Goal: Task Accomplishment & Management: Manage account settings

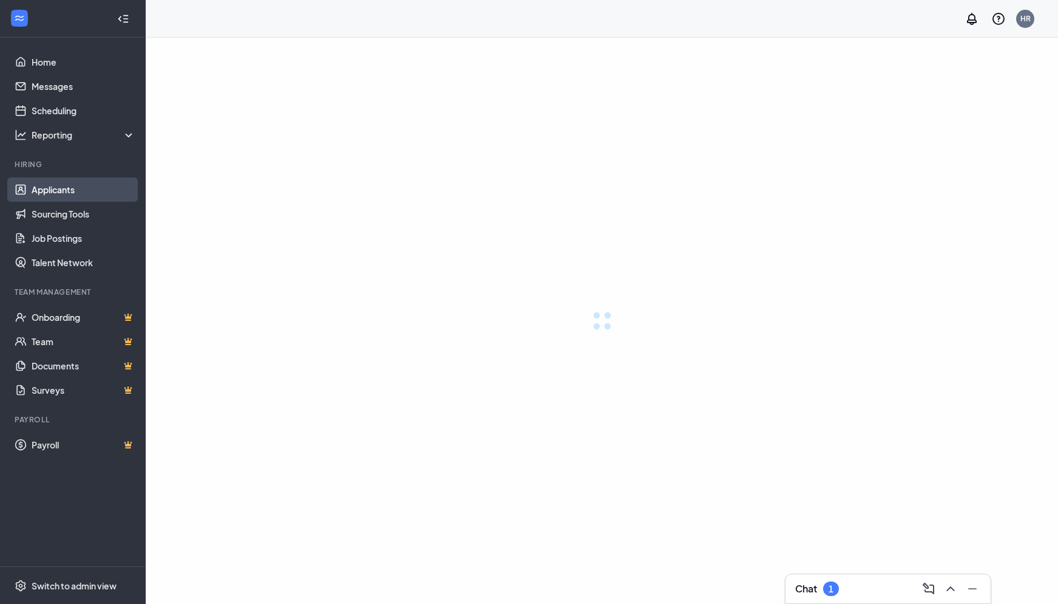
click at [62, 196] on link "Applicants" at bounding box center [84, 189] width 104 height 24
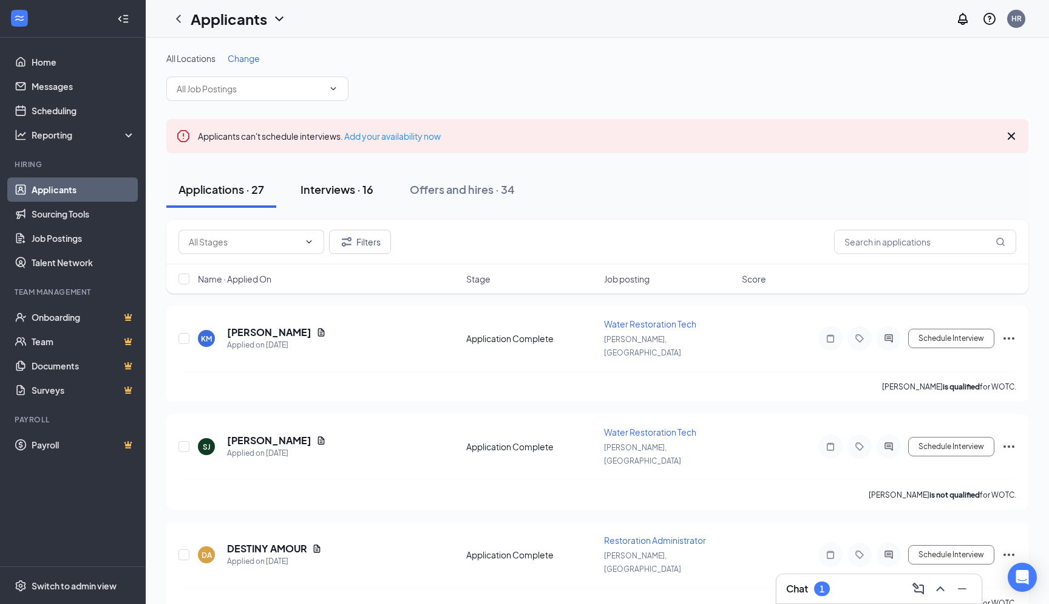
click at [330, 196] on div "Interviews · 16" at bounding box center [337, 189] width 73 height 15
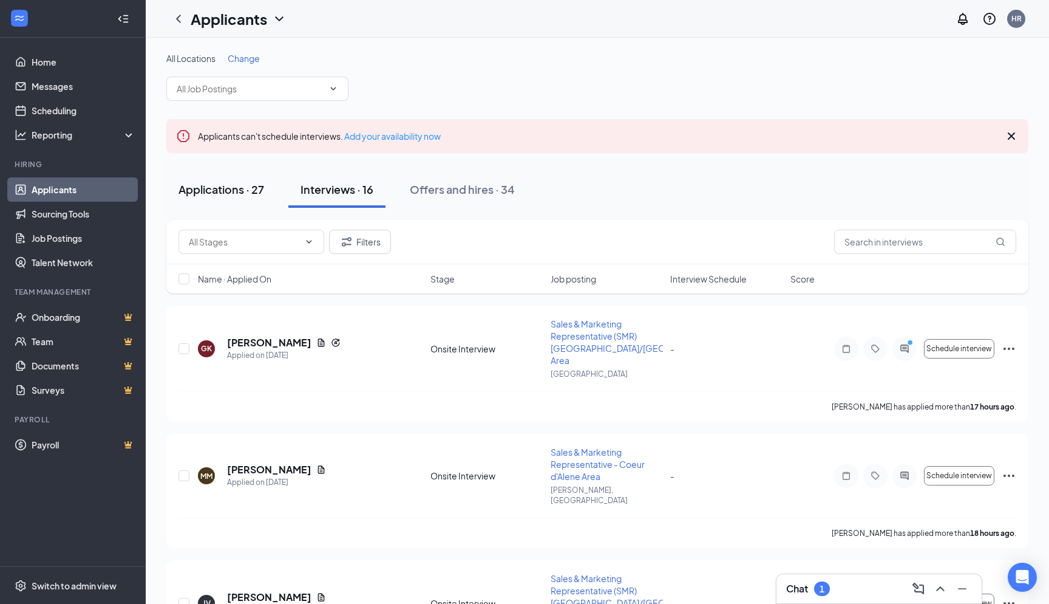
click at [230, 193] on div "Applications · 27" at bounding box center [222, 189] width 86 height 15
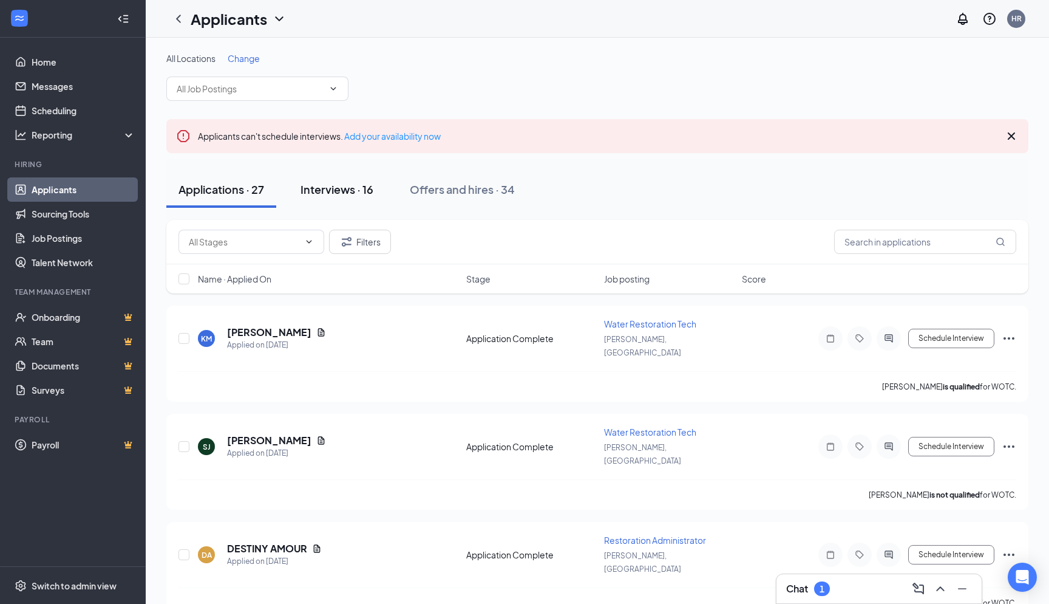
click at [344, 203] on button "Interviews · 16" at bounding box center [336, 189] width 97 height 36
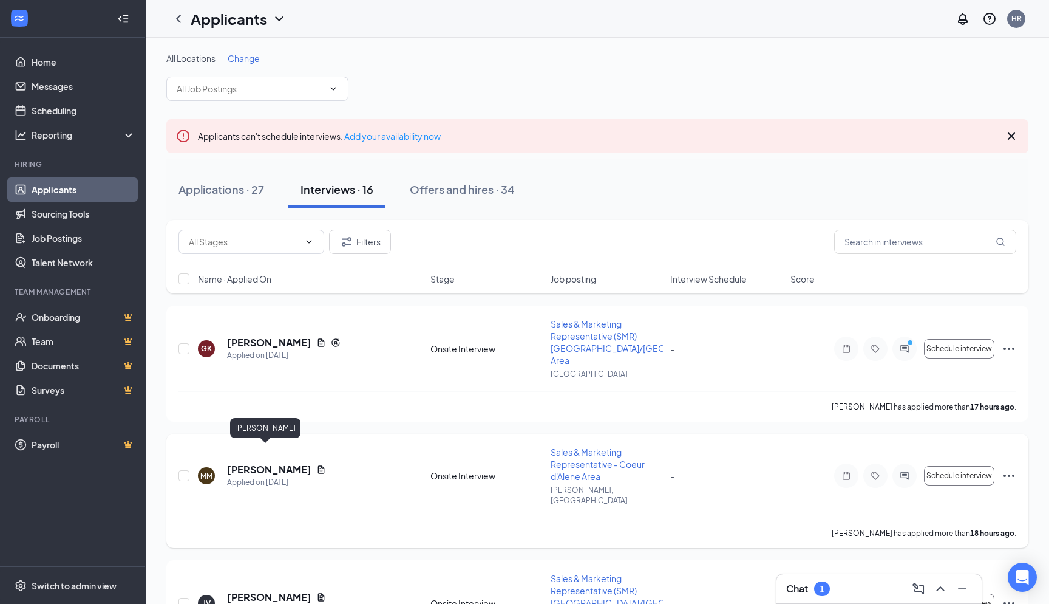
click at [275, 463] on h5 "[PERSON_NAME]" at bounding box center [269, 469] width 84 height 13
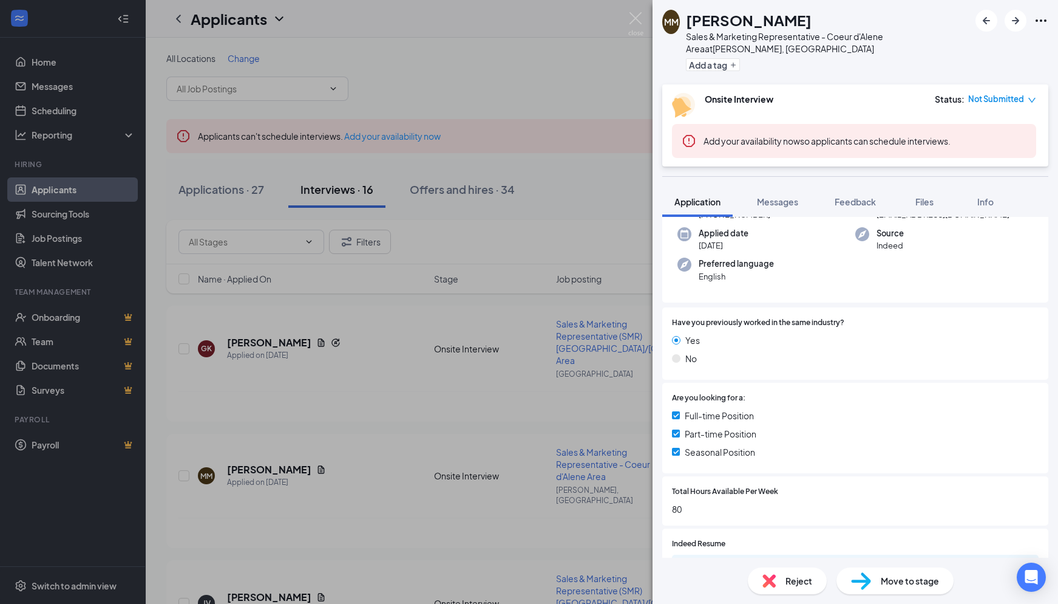
scroll to position [188, 0]
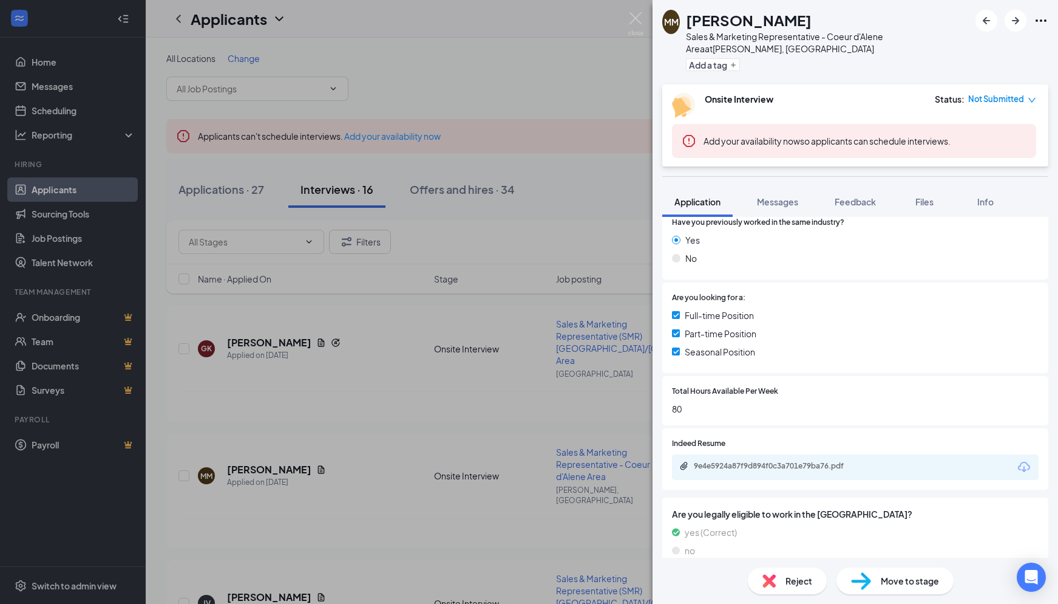
click at [1017, 460] on icon "Download" at bounding box center [1024, 467] width 15 height 15
click at [305, 332] on div "MM [PERSON_NAME] Sales & Marketing Representative - Coeur d'Alene Area at [GEOG…" at bounding box center [529, 302] width 1058 height 604
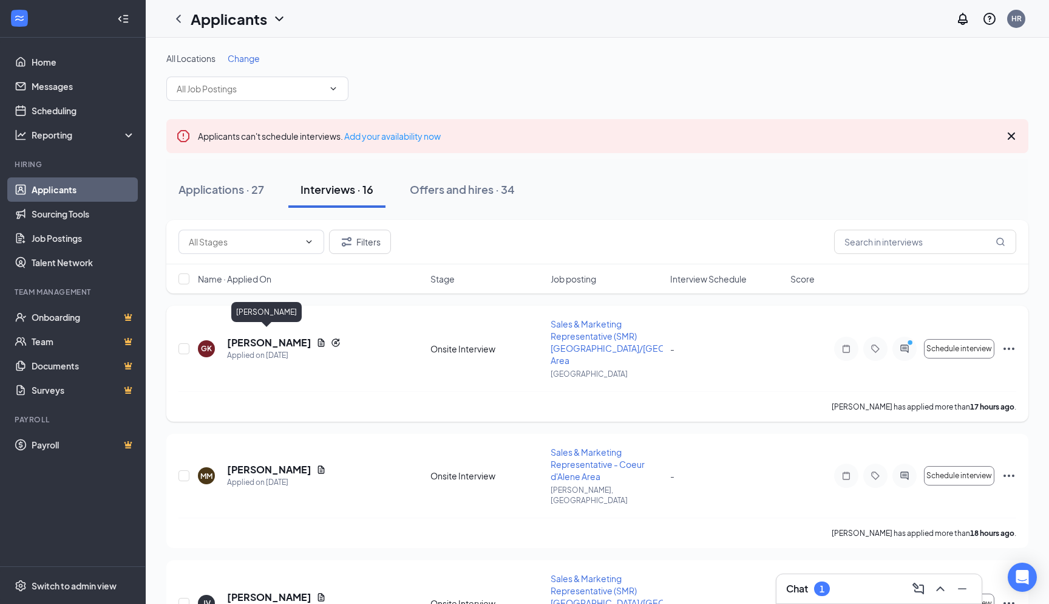
click at [279, 336] on h5 "[PERSON_NAME]" at bounding box center [269, 342] width 84 height 13
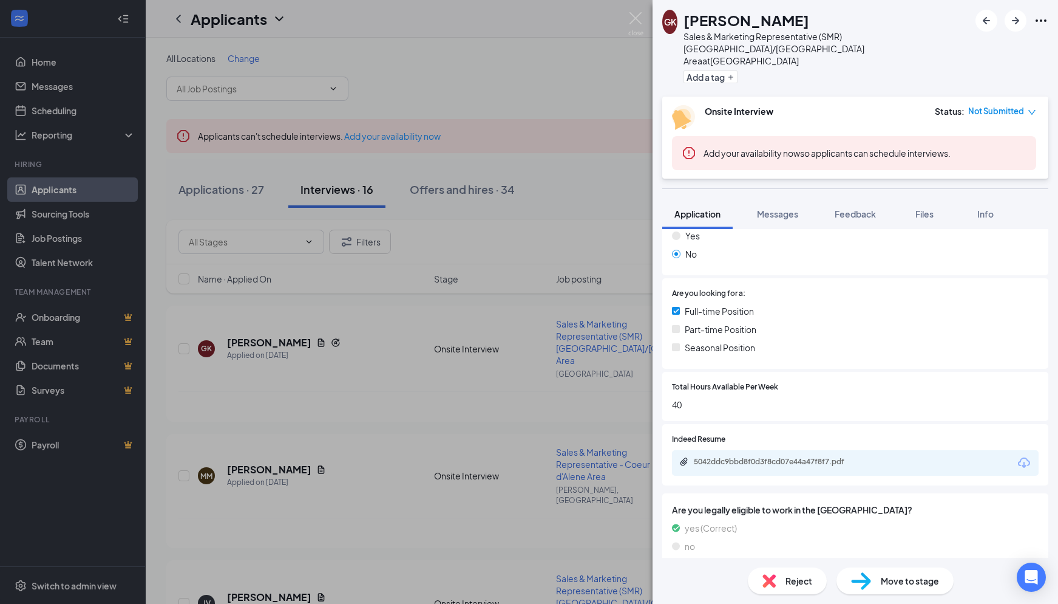
scroll to position [239, 0]
click at [1018, 455] on icon "Download" at bounding box center [1024, 462] width 15 height 15
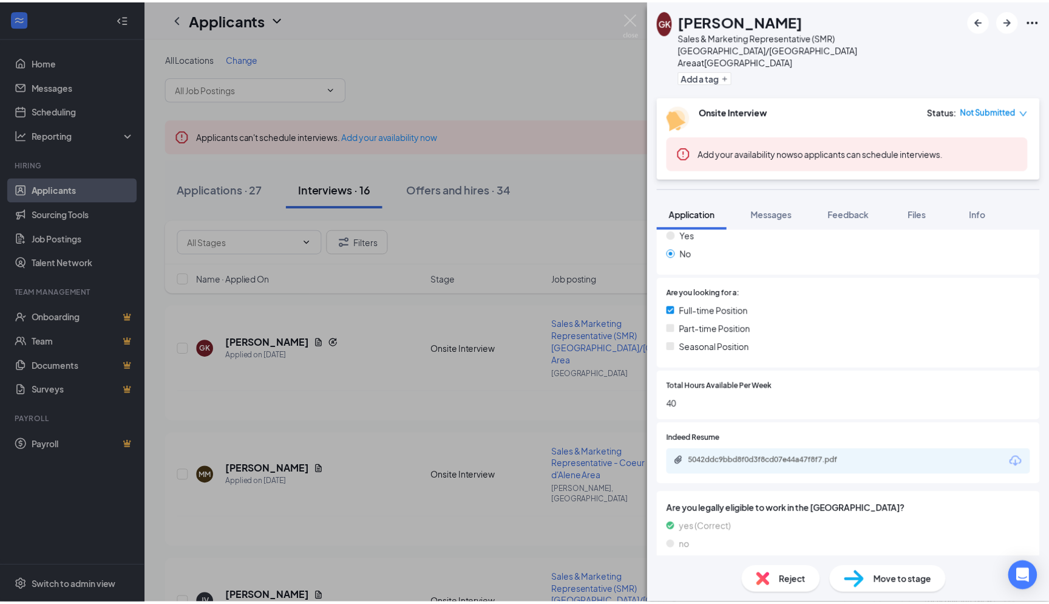
scroll to position [234, 0]
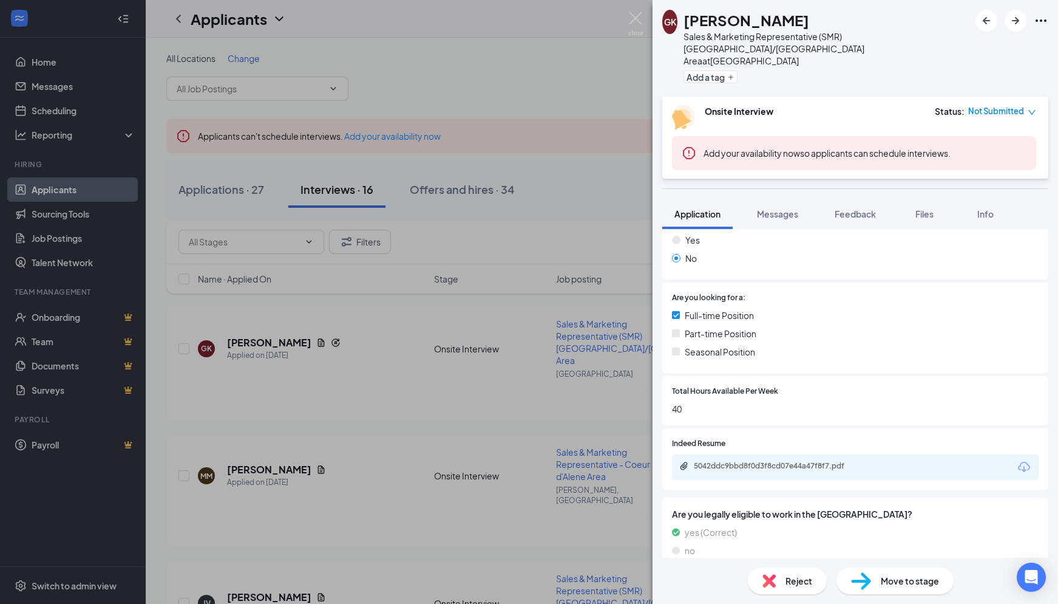
click at [419, 67] on div "GK [PERSON_NAME] Sales & Marketing Representative (SMR) [GEOGRAPHIC_DATA]/Pullm…" at bounding box center [529, 302] width 1058 height 604
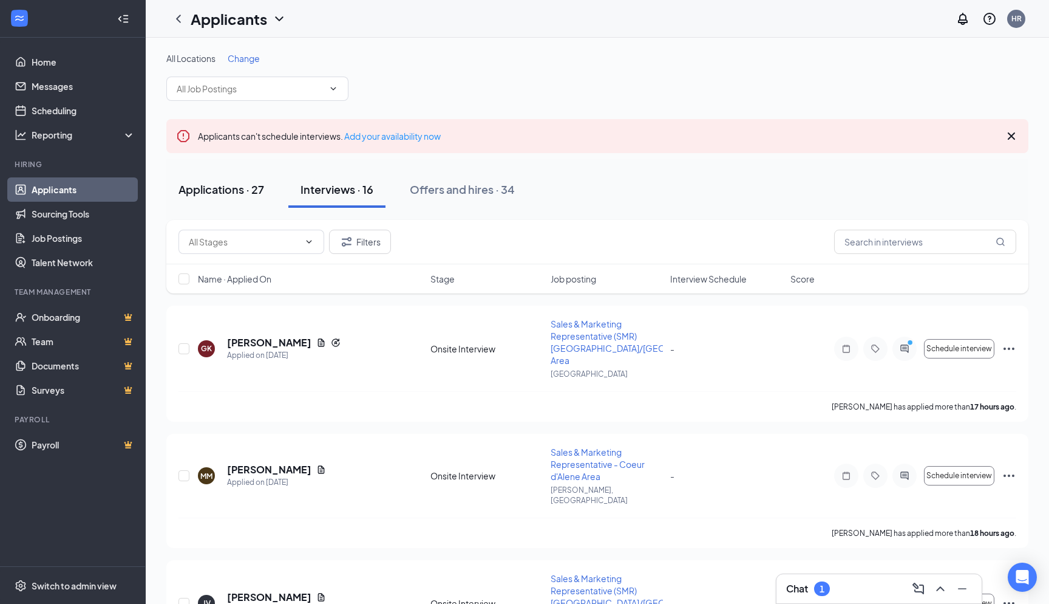
drag, startPoint x: 239, startPoint y: 183, endPoint x: 245, endPoint y: 180, distance: 6.8
click at [244, 180] on button "Applications · 27" at bounding box center [221, 189] width 110 height 36
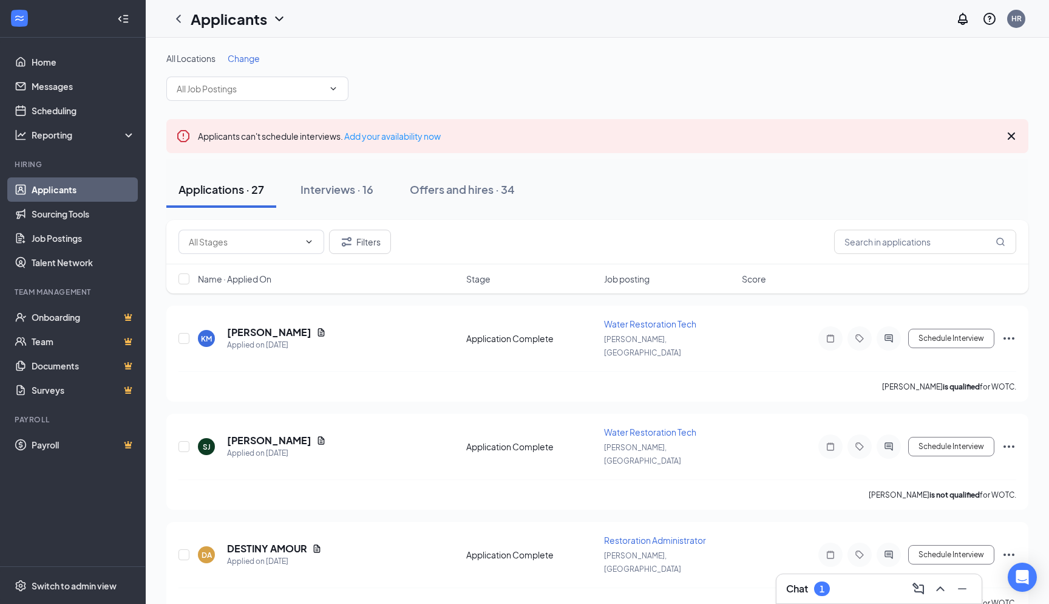
click at [253, 199] on button "Applications · 27" at bounding box center [221, 189] width 110 height 36
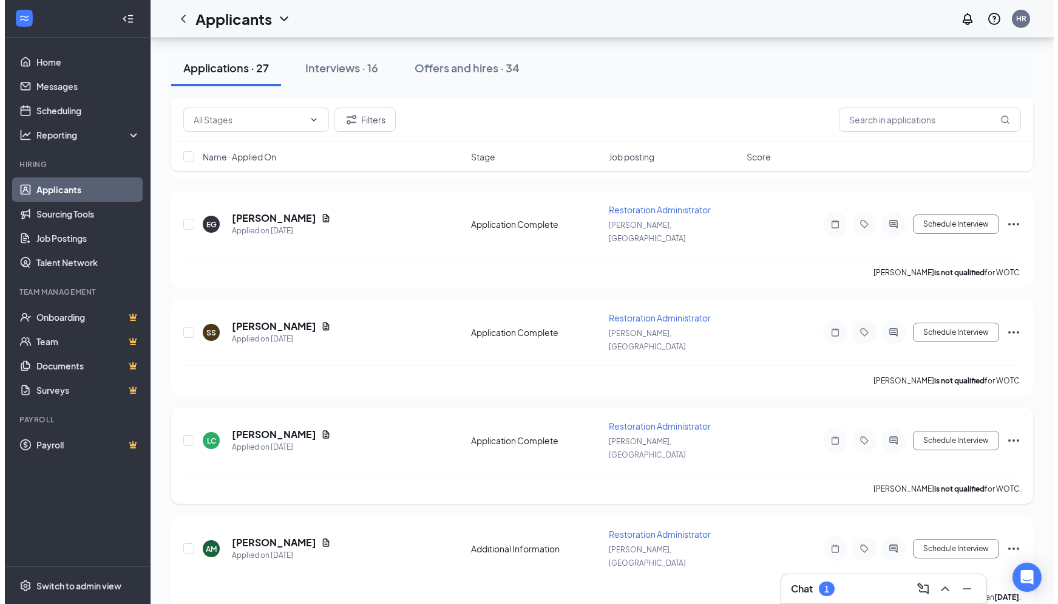
scroll to position [1319, 0]
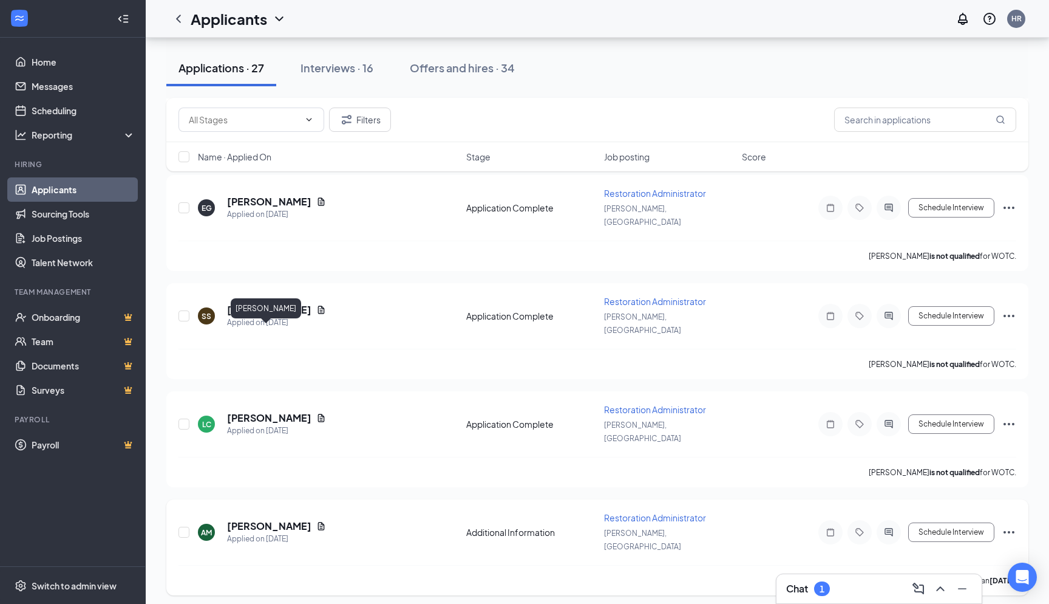
click at [260, 519] on h5 "[PERSON_NAME]" at bounding box center [269, 525] width 84 height 13
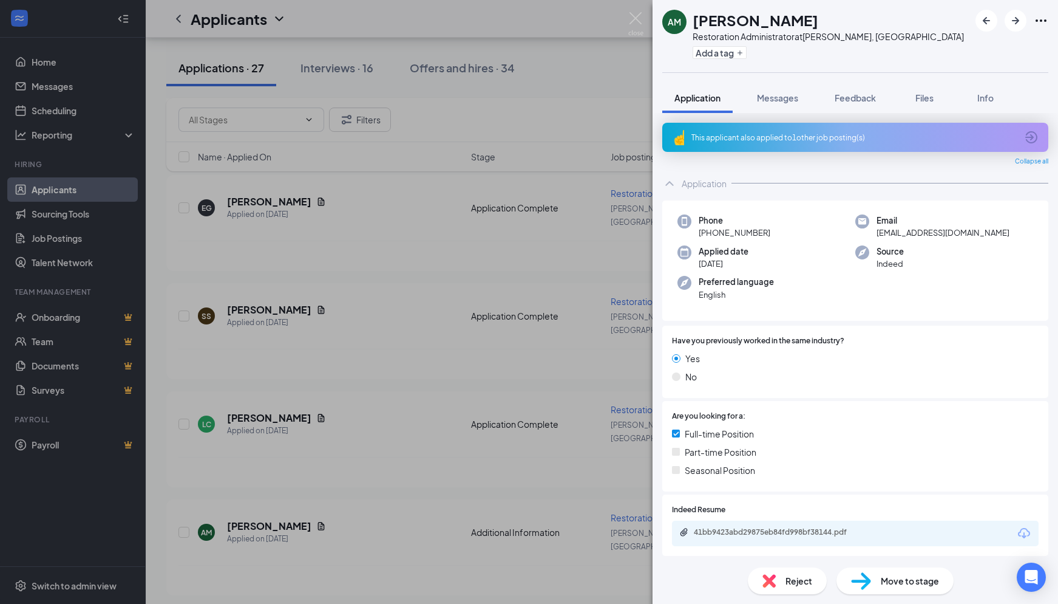
click at [1017, 527] on icon "Download" at bounding box center [1024, 533] width 15 height 15
drag, startPoint x: 350, startPoint y: 415, endPoint x: 357, endPoint y: 450, distance: 35.2
click at [350, 416] on div "AM [PERSON_NAME] Restoration Administrator at Hayden, ID Add a tag Application …" at bounding box center [529, 302] width 1058 height 604
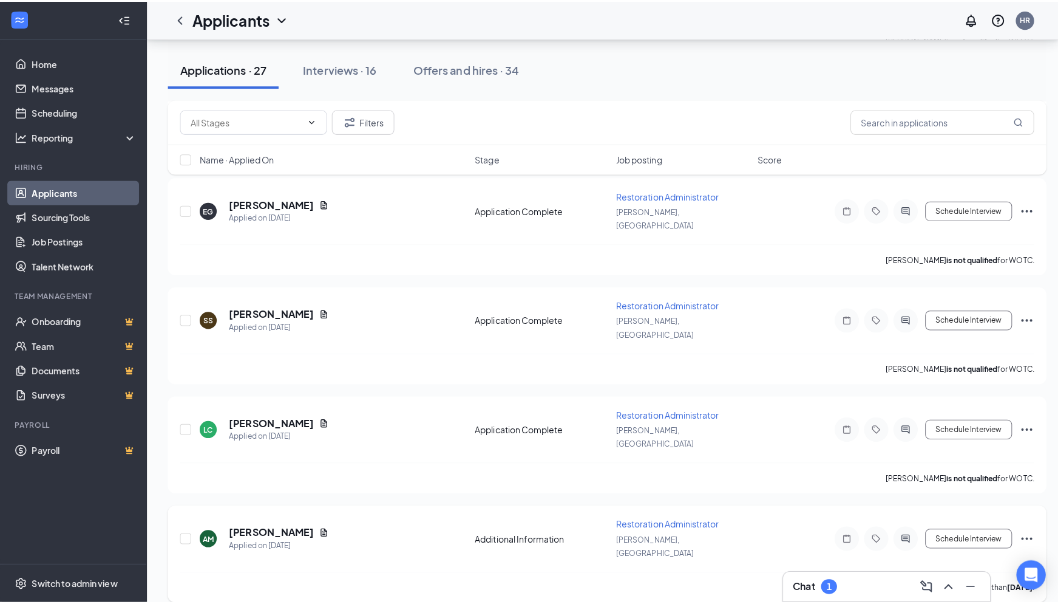
scroll to position [1259, 0]
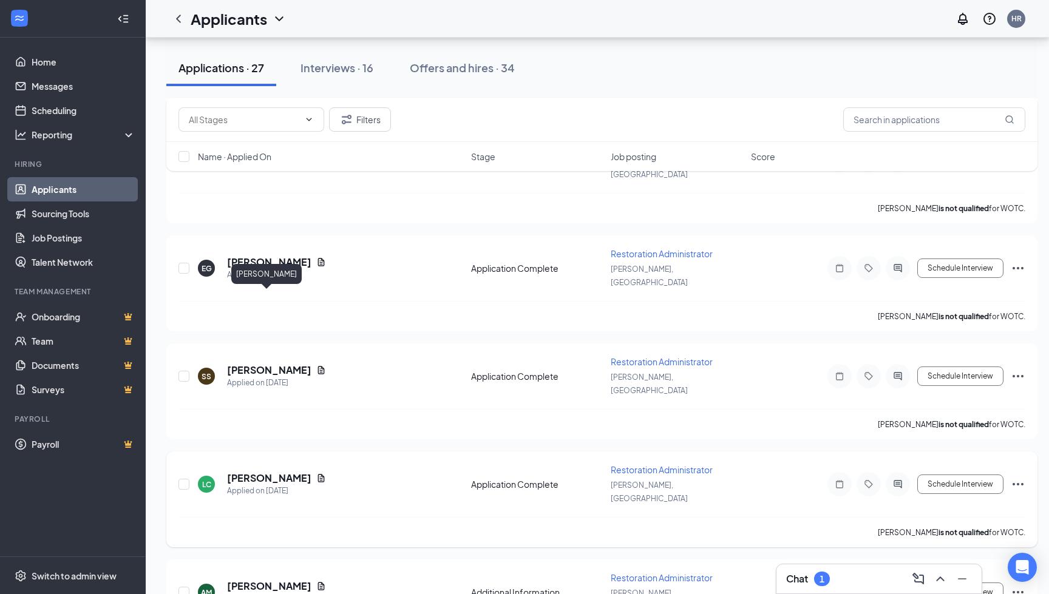
click at [285, 472] on h5 "[PERSON_NAME]" at bounding box center [269, 478] width 84 height 13
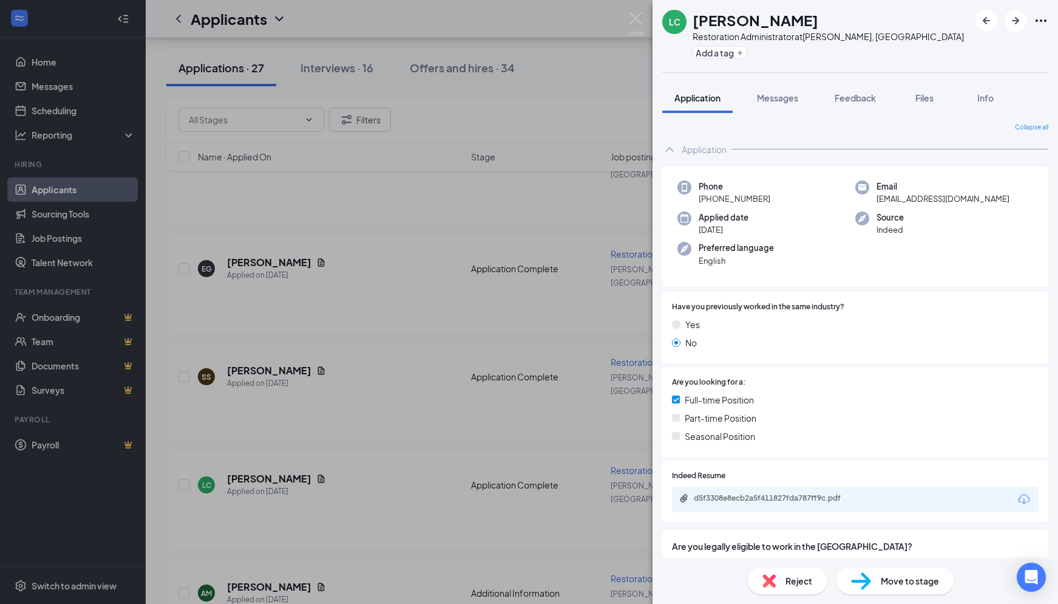
click at [1017, 493] on icon "Download" at bounding box center [1024, 499] width 15 height 15
drag, startPoint x: 305, startPoint y: 256, endPoint x: 314, endPoint y: 264, distance: 11.6
click at [305, 255] on div "LC [PERSON_NAME] Restoration Administrator at [GEOGRAPHIC_DATA], ID Add a tag A…" at bounding box center [529, 302] width 1058 height 604
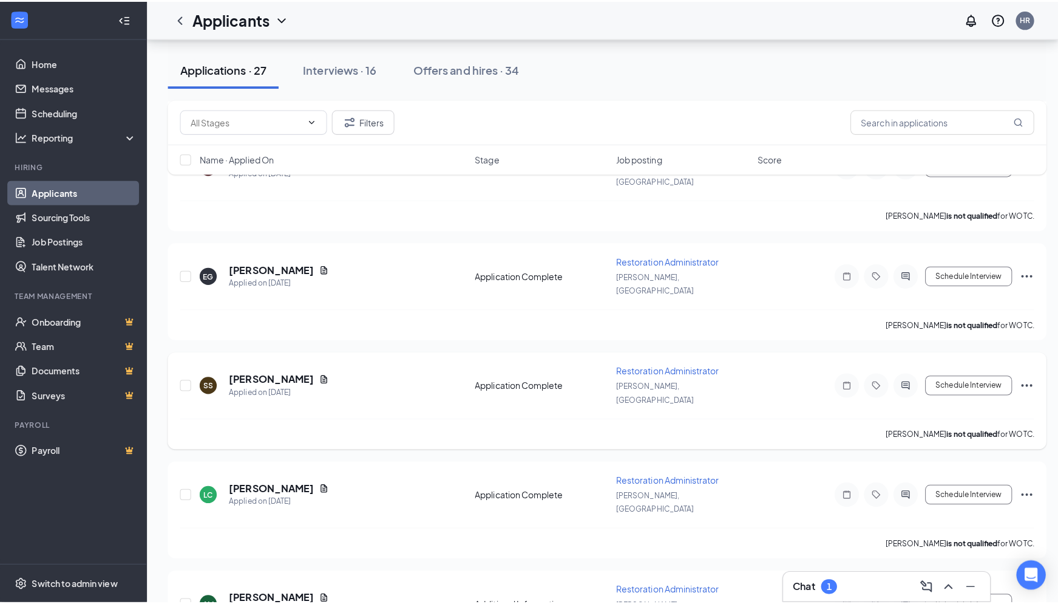
scroll to position [1198, 0]
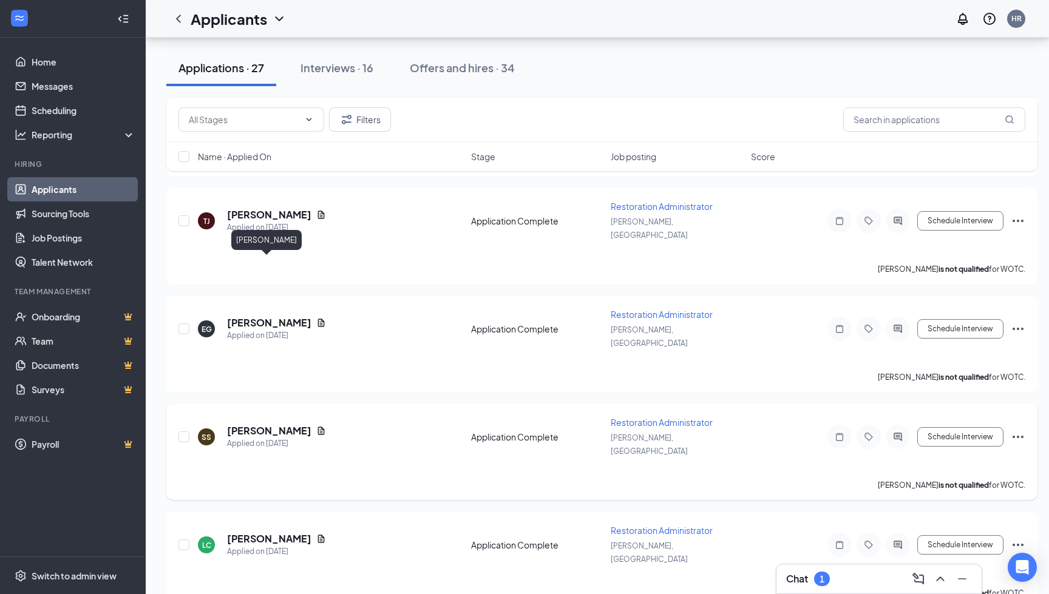
click at [287, 424] on h5 "[PERSON_NAME]" at bounding box center [269, 430] width 84 height 13
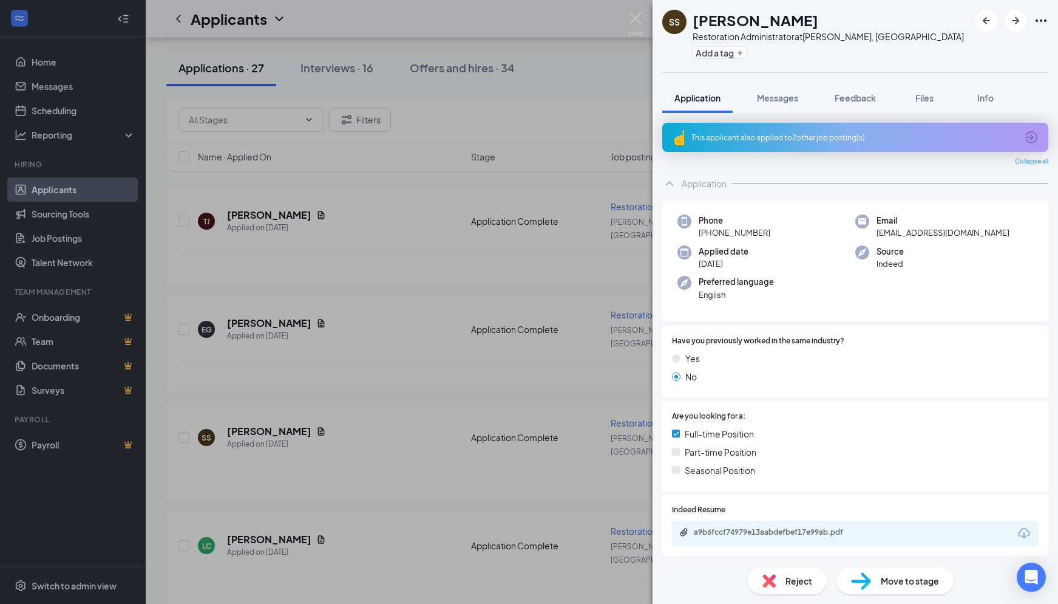
click at [1017, 531] on icon "Download" at bounding box center [1024, 533] width 15 height 15
drag, startPoint x: 335, startPoint y: 300, endPoint x: 328, endPoint y: 265, distance: 35.4
click at [335, 301] on div "SS [PERSON_NAME] Restoration Administrator at [GEOGRAPHIC_DATA], ID Add a tag A…" at bounding box center [529, 302] width 1058 height 604
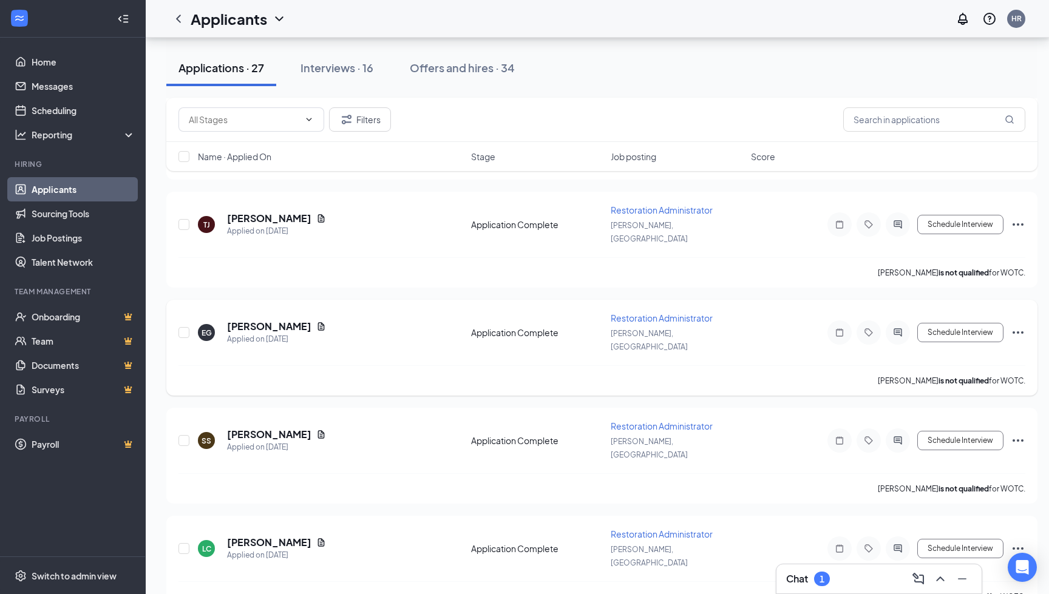
scroll to position [1137, 0]
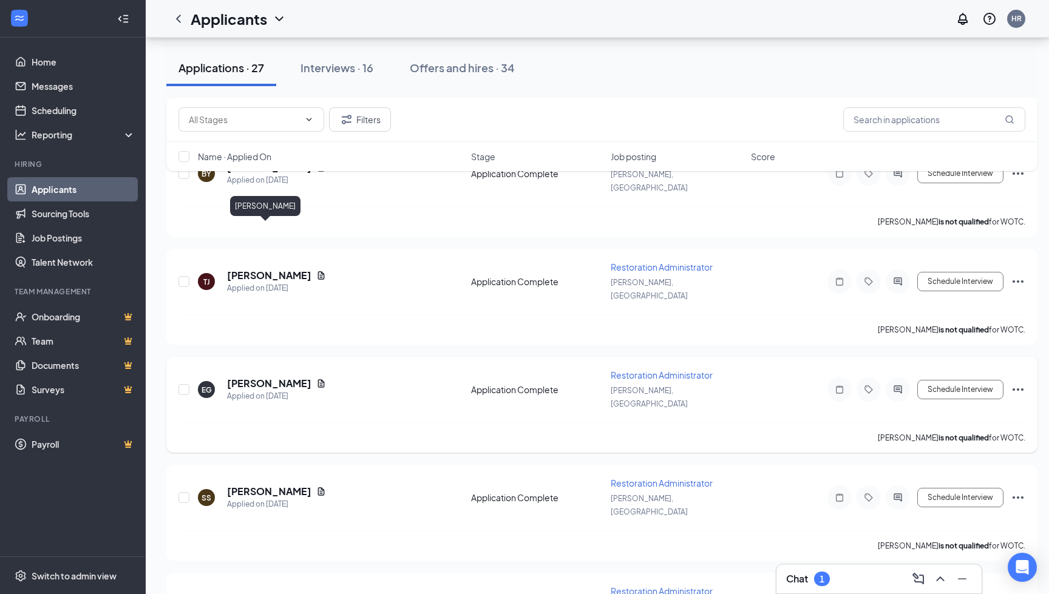
click at [275, 377] on h5 "[PERSON_NAME]" at bounding box center [269, 383] width 84 height 13
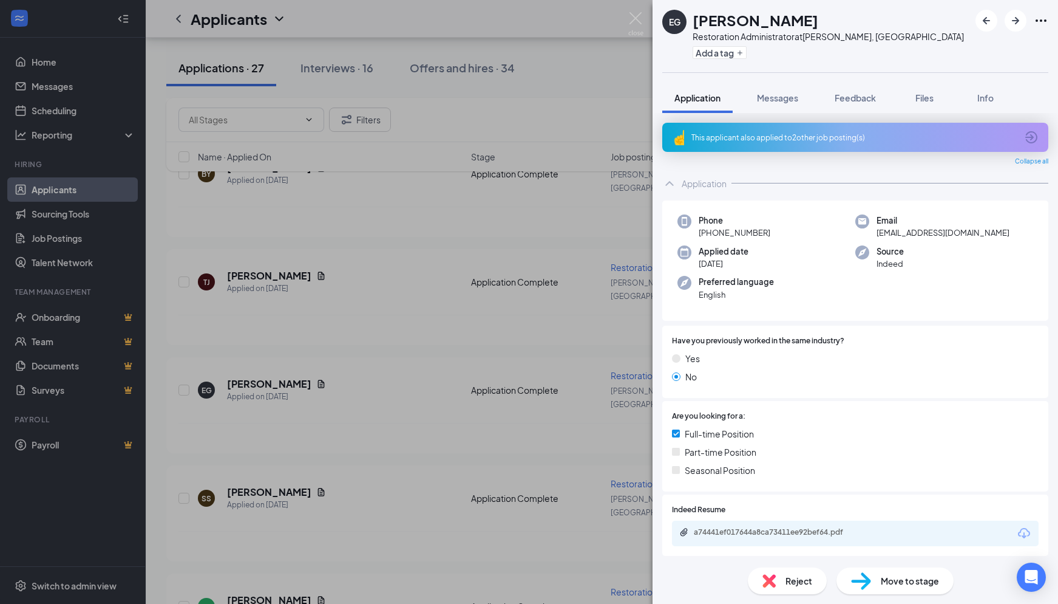
click at [1017, 534] on icon "Download" at bounding box center [1024, 533] width 15 height 15
drag, startPoint x: 391, startPoint y: 296, endPoint x: 339, endPoint y: 274, distance: 56.6
click at [390, 296] on div "EG [PERSON_NAME] Restoration Administrator at [GEOGRAPHIC_DATA], ID Add a tag A…" at bounding box center [529, 302] width 1058 height 604
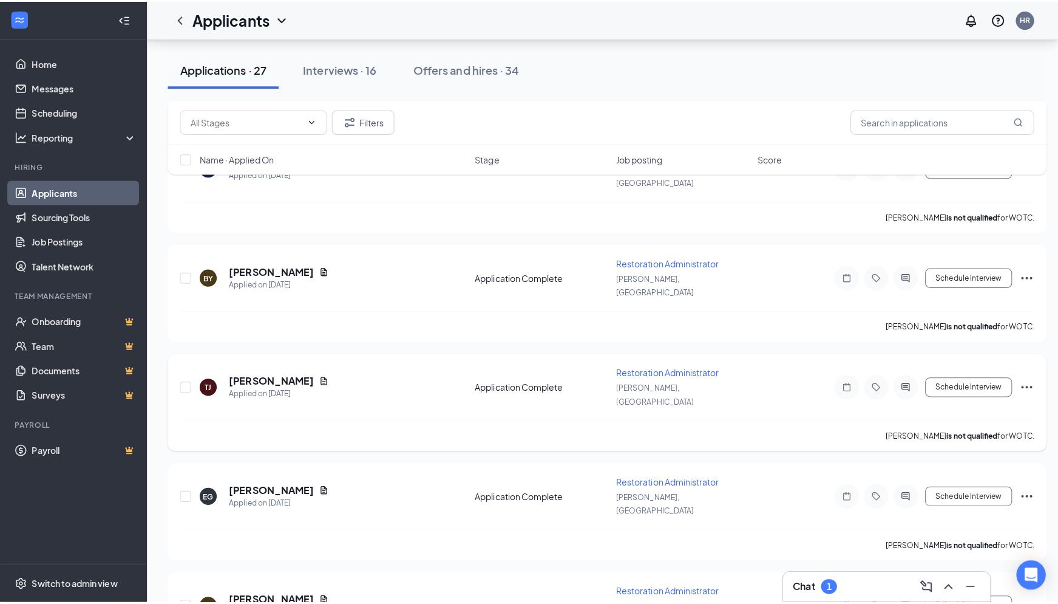
scroll to position [1016, 0]
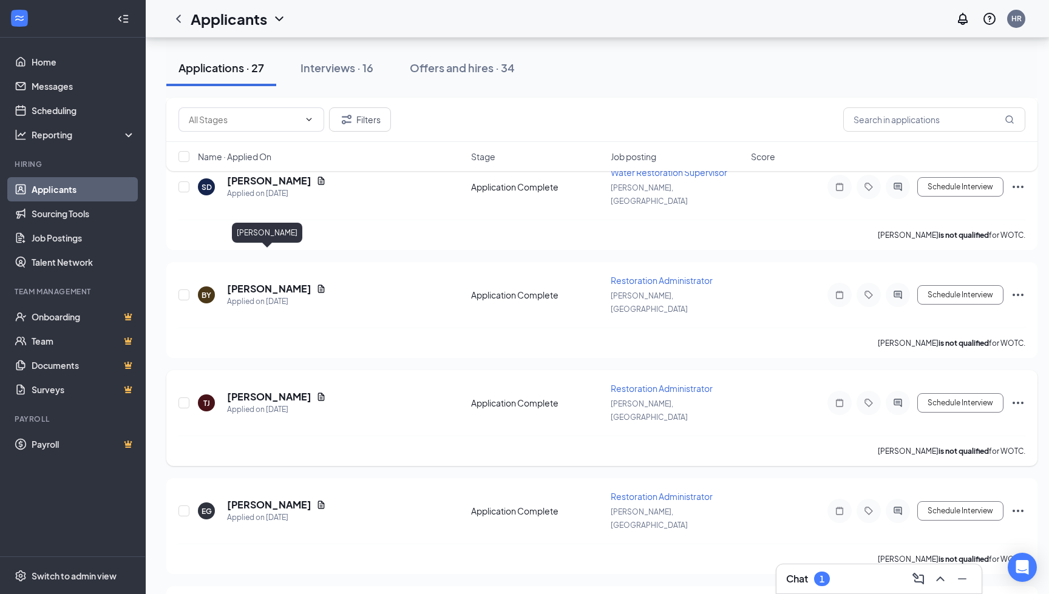
click at [268, 390] on h5 "[PERSON_NAME]" at bounding box center [269, 396] width 84 height 13
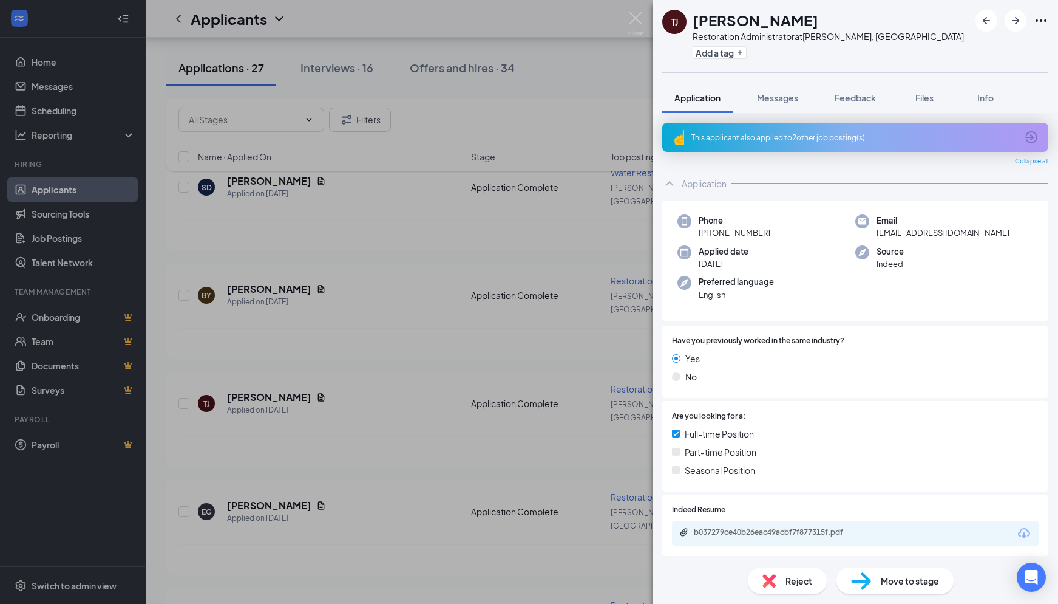
click at [1018, 531] on icon "Download" at bounding box center [1024, 533] width 15 height 15
click at [355, 245] on div "TJ Tyanne Jacklin Restoration Administrator at Hayden, ID Add a tag Application…" at bounding box center [529, 302] width 1058 height 604
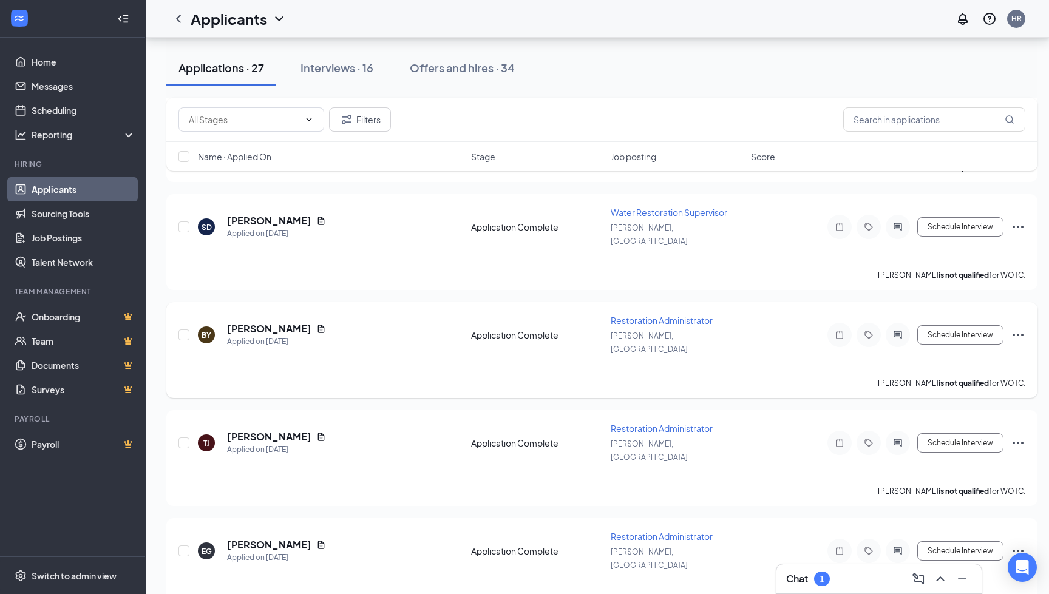
scroll to position [894, 0]
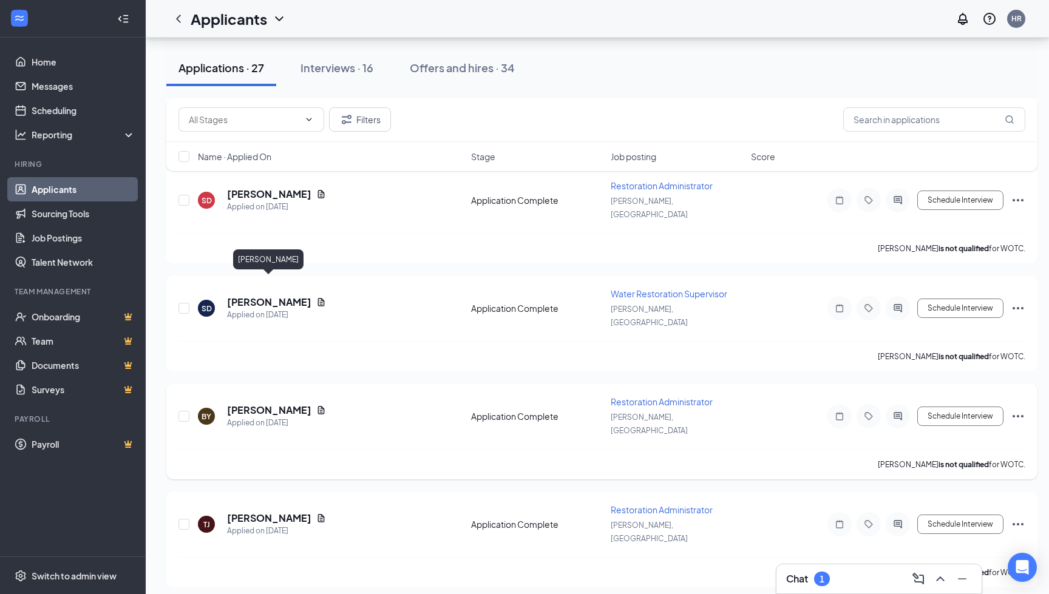
drag, startPoint x: 292, startPoint y: 284, endPoint x: 294, endPoint y: 297, distance: 13.6
click at [291, 404] on h5 "[PERSON_NAME]" at bounding box center [269, 410] width 84 height 13
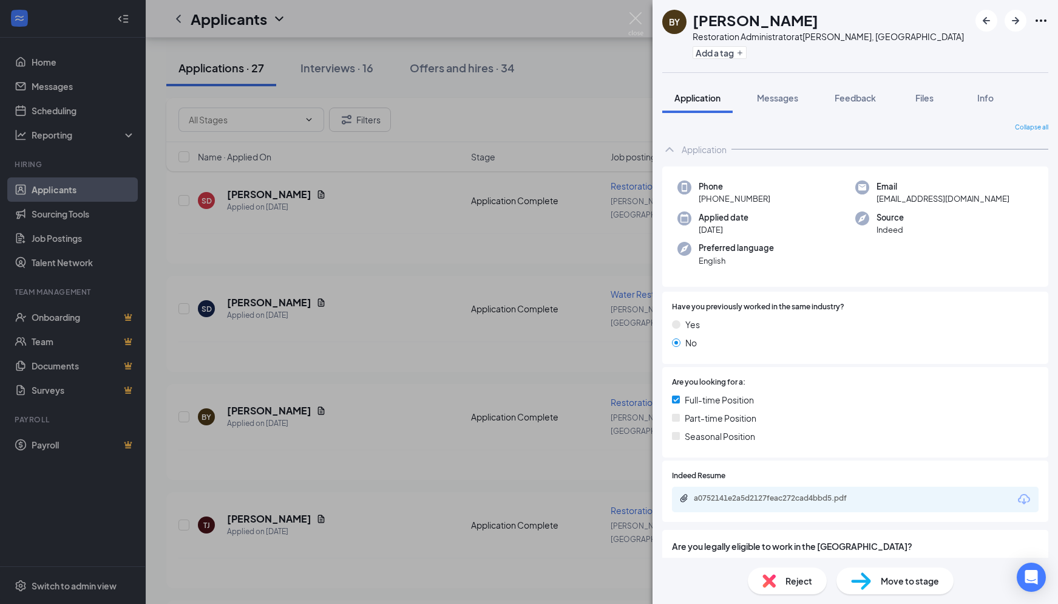
click at [1017, 498] on icon "Download" at bounding box center [1024, 499] width 15 height 15
click at [526, 376] on div "BY Burnadette Yates Restoration Administrator at Hayden, ID Add a tag Applicati…" at bounding box center [529, 302] width 1058 height 604
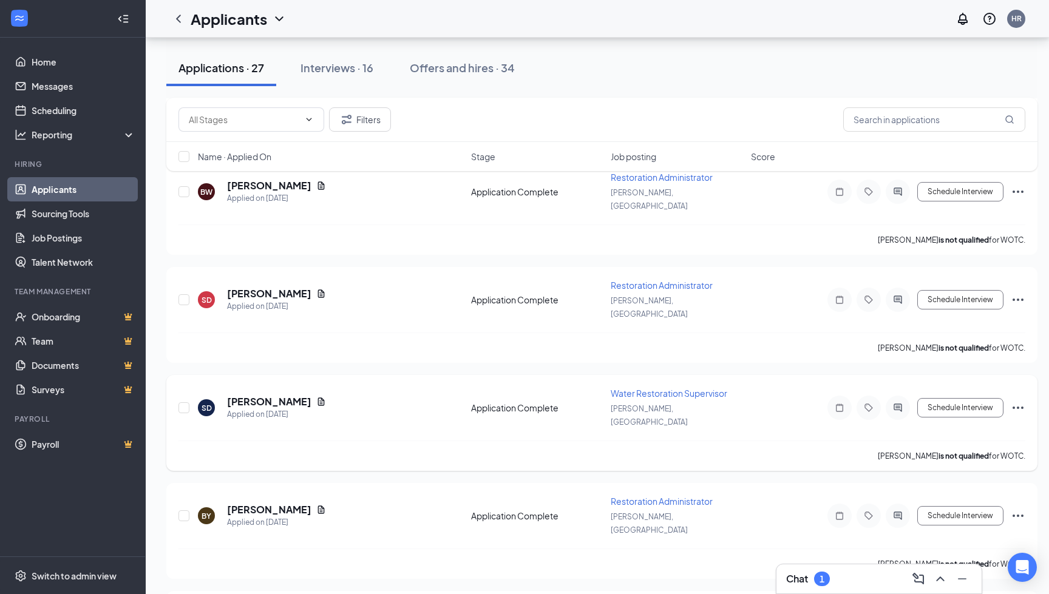
scroll to position [773, 0]
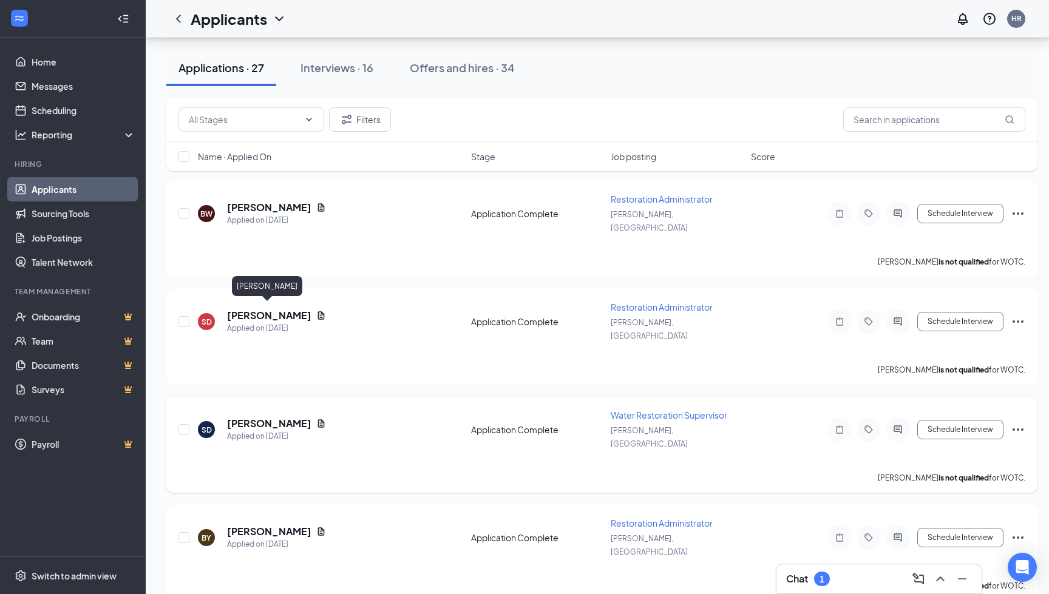
click at [269, 417] on h5 "[PERSON_NAME]" at bounding box center [269, 423] width 84 height 13
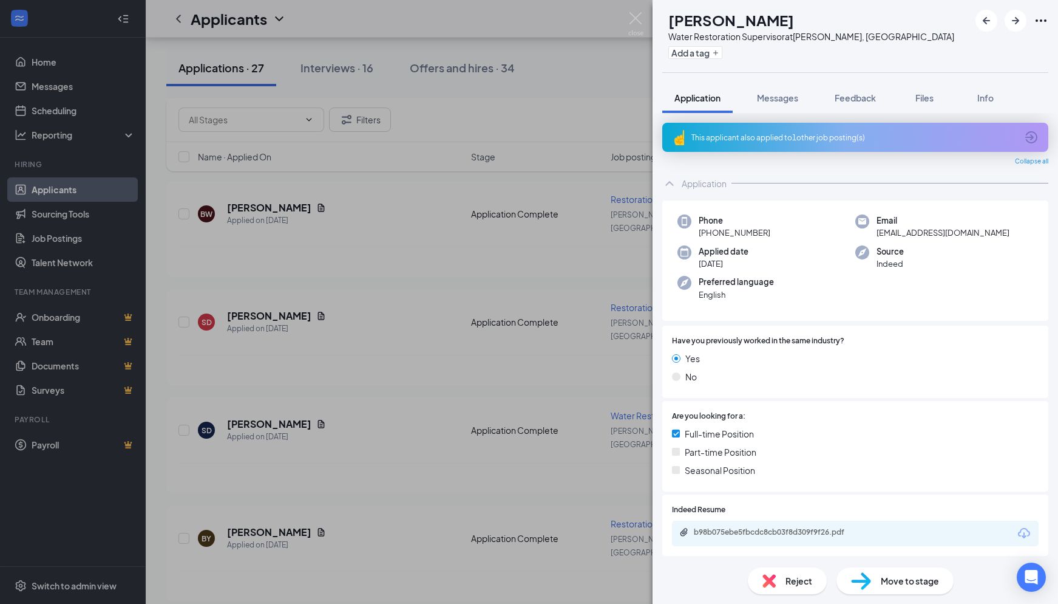
click at [1017, 529] on icon "Download" at bounding box center [1024, 533] width 15 height 15
click at [342, 289] on div "SD Sabrina Durbin Water Restoration Supervisor at Hayden, ID Add a tag Applicat…" at bounding box center [529, 302] width 1058 height 604
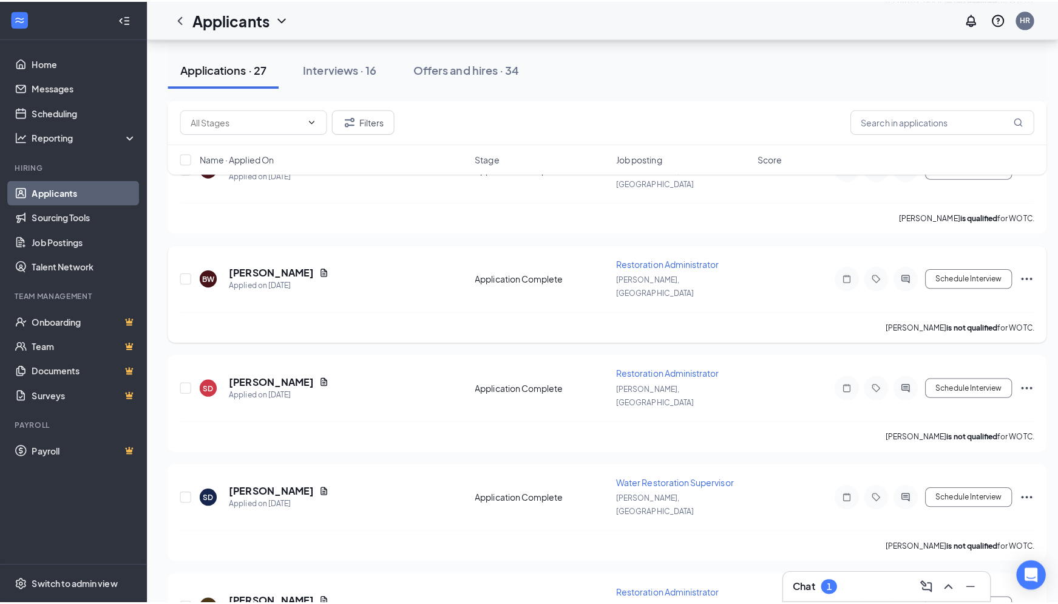
scroll to position [651, 0]
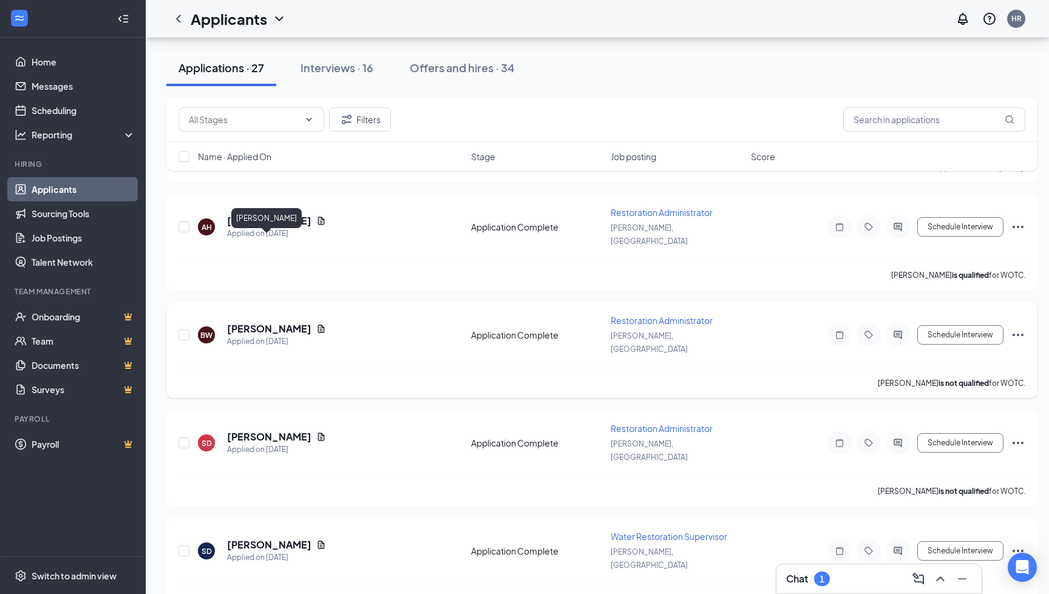
click at [283, 322] on h5 "[PERSON_NAME]" at bounding box center [269, 328] width 84 height 13
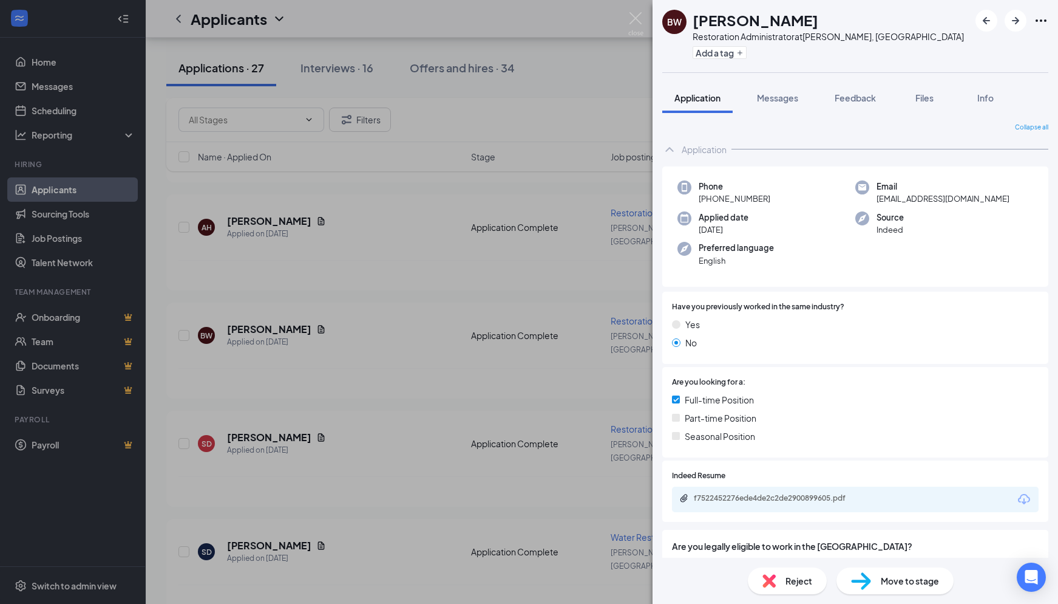
click at [1018, 494] on icon "Download" at bounding box center [1024, 499] width 15 height 15
click at [362, 256] on div "BW Bryttany Wise Restoration Administrator at Hayden, ID Add a tag Application …" at bounding box center [529, 302] width 1058 height 604
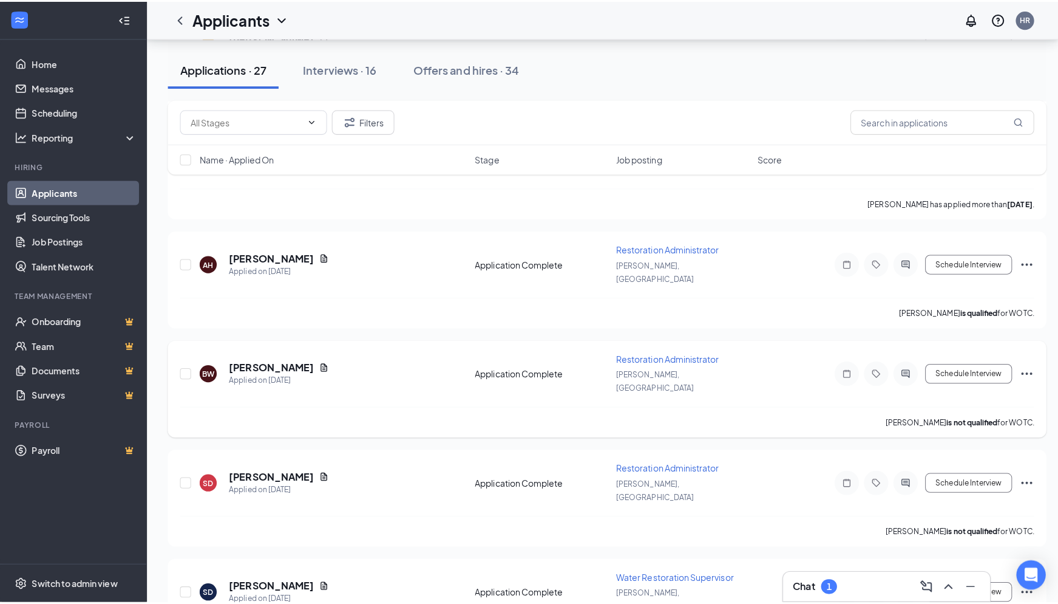
scroll to position [591, 0]
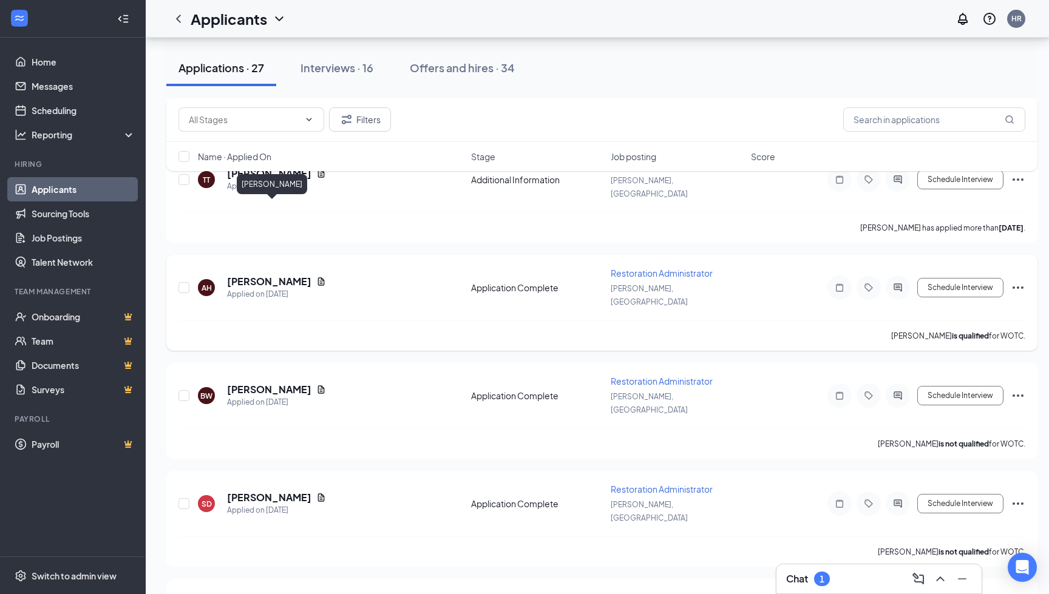
click at [311, 275] on h5 "[PERSON_NAME]" at bounding box center [269, 281] width 84 height 13
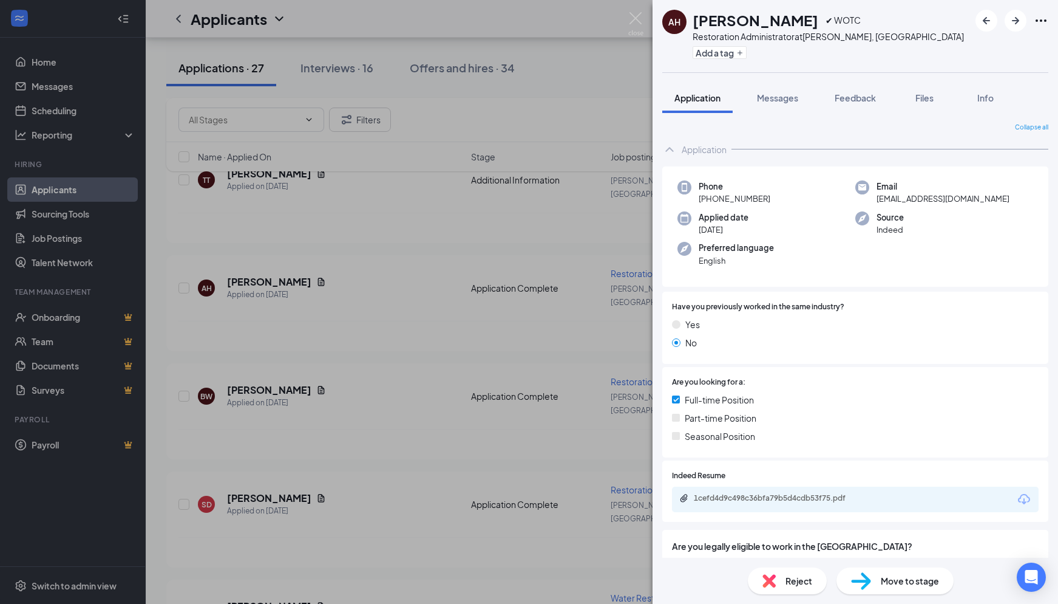
click at [1017, 498] on icon "Download" at bounding box center [1024, 499] width 15 height 15
drag, startPoint x: 377, startPoint y: 273, endPoint x: 383, endPoint y: 273, distance: 6.1
click at [377, 273] on div "AH ANASTASIA HERNDON ✔ WOTC Restoration Administrator at Hayden, ID Add a tag A…" at bounding box center [529, 302] width 1058 height 604
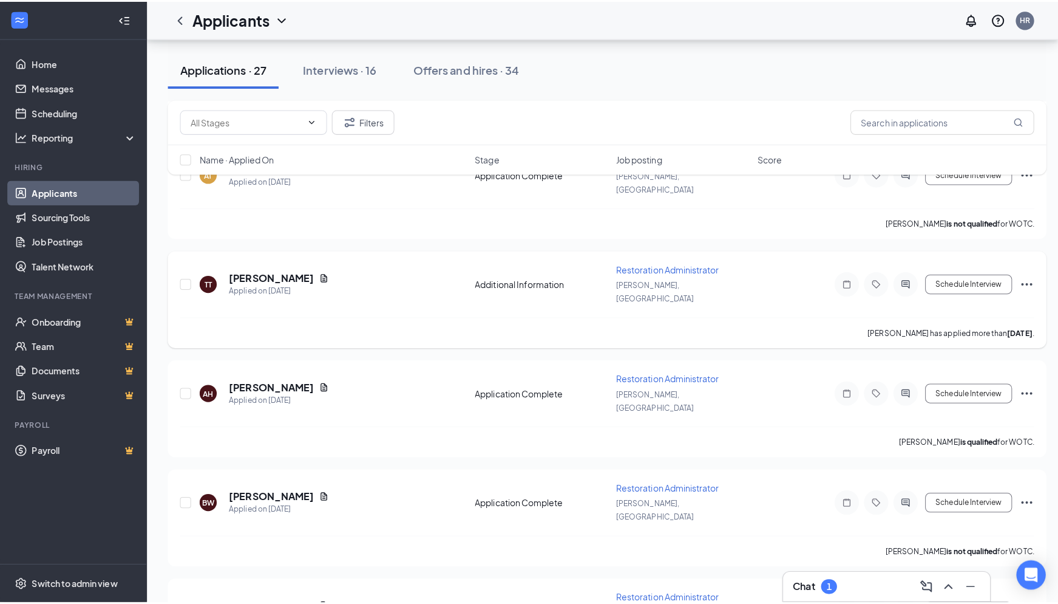
scroll to position [469, 0]
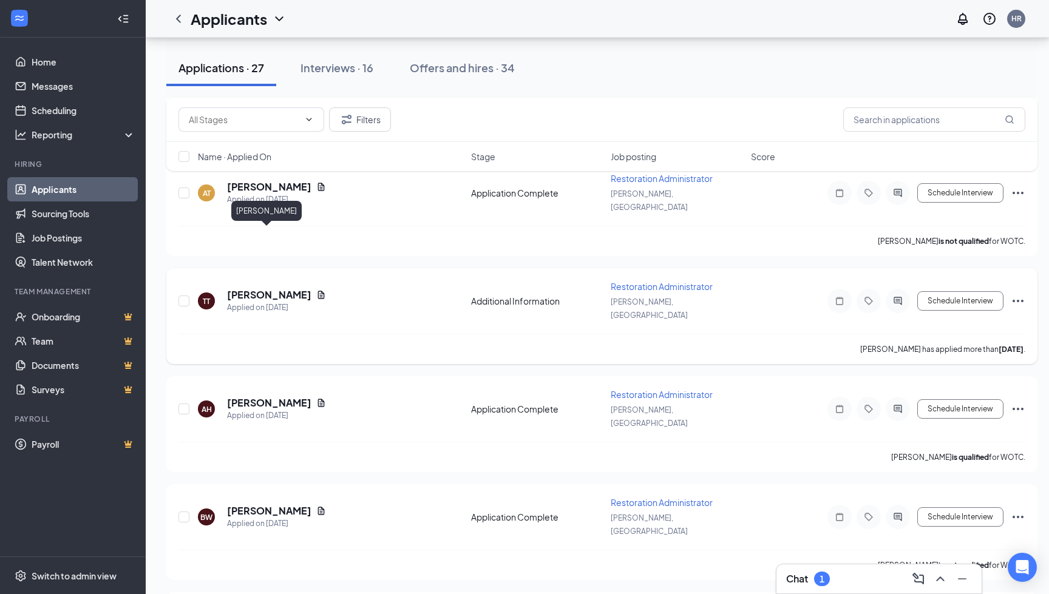
click at [267, 288] on h5 "[PERSON_NAME]" at bounding box center [269, 294] width 84 height 13
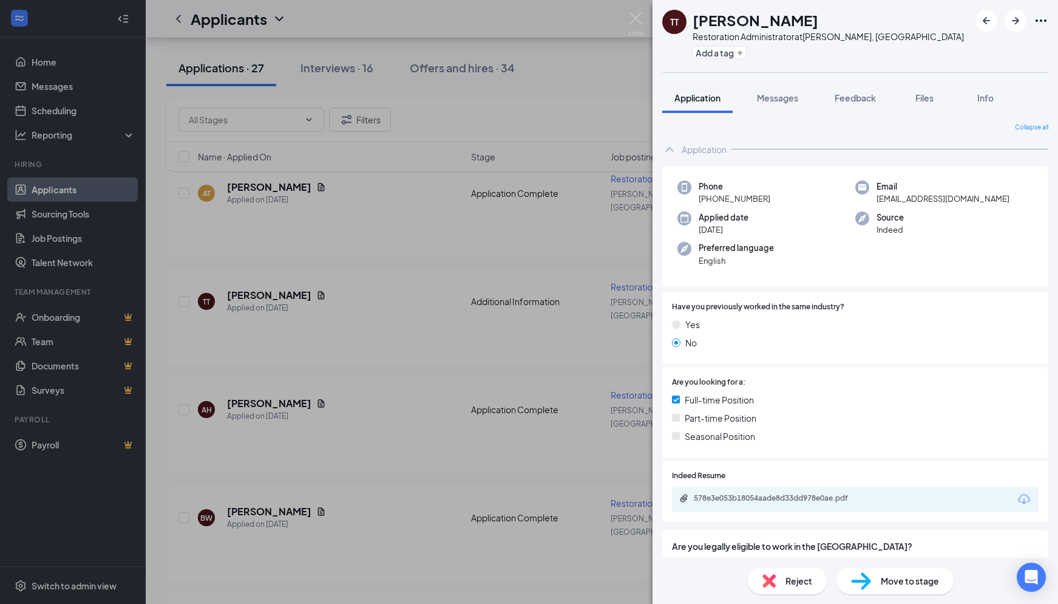
click at [1019, 501] on icon "Download" at bounding box center [1024, 499] width 12 height 10
click at [355, 301] on div "TT Thomas Trakes Restoration Administrator at Hayden, ID Add a tag Application …" at bounding box center [529, 302] width 1058 height 604
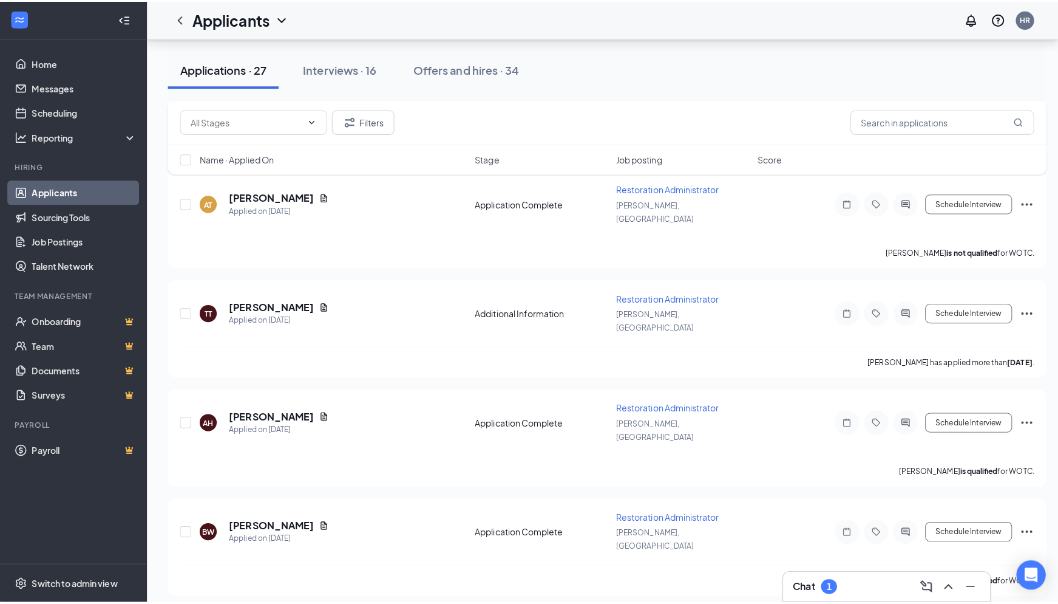
scroll to position [348, 0]
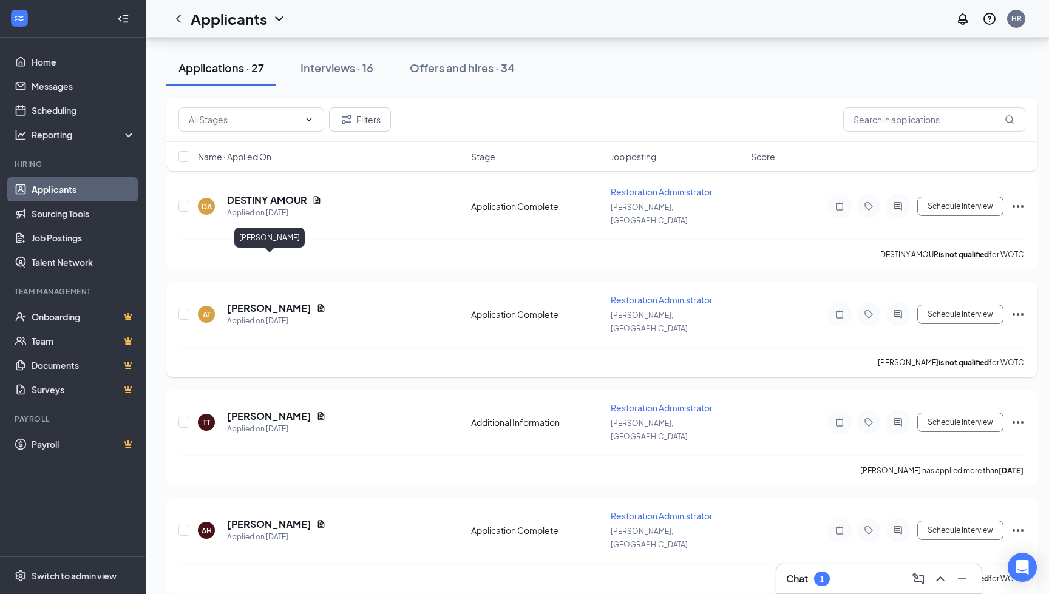
click at [285, 302] on h5 "[PERSON_NAME]" at bounding box center [269, 308] width 84 height 13
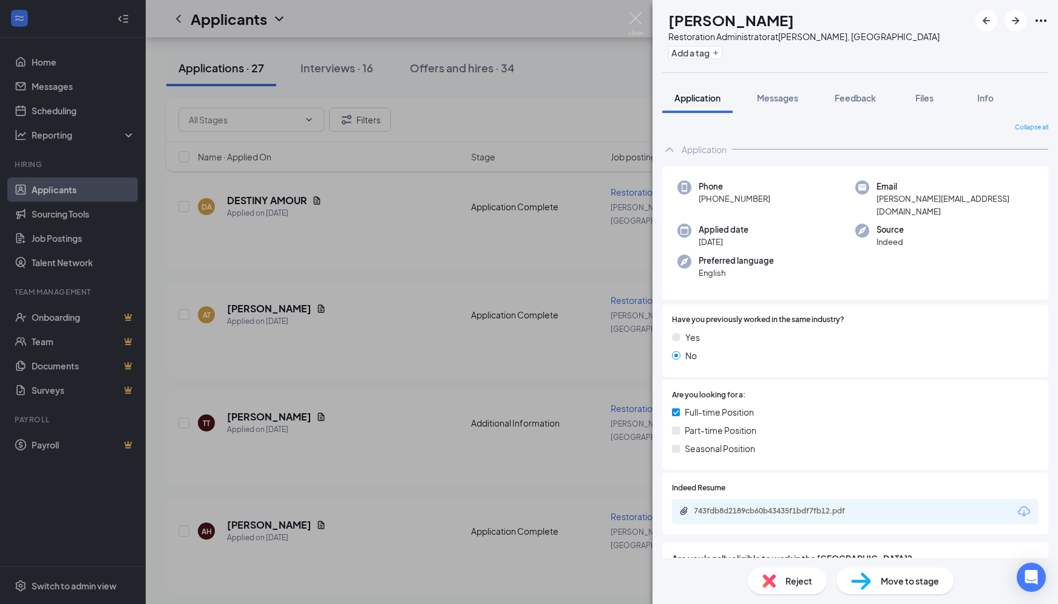
click at [1018, 506] on icon "Download" at bounding box center [1024, 511] width 12 height 10
click at [403, 282] on div "AT Amanda Thompson Restoration Administrator at Hayden, ID Add a tag Applicatio…" at bounding box center [529, 302] width 1058 height 604
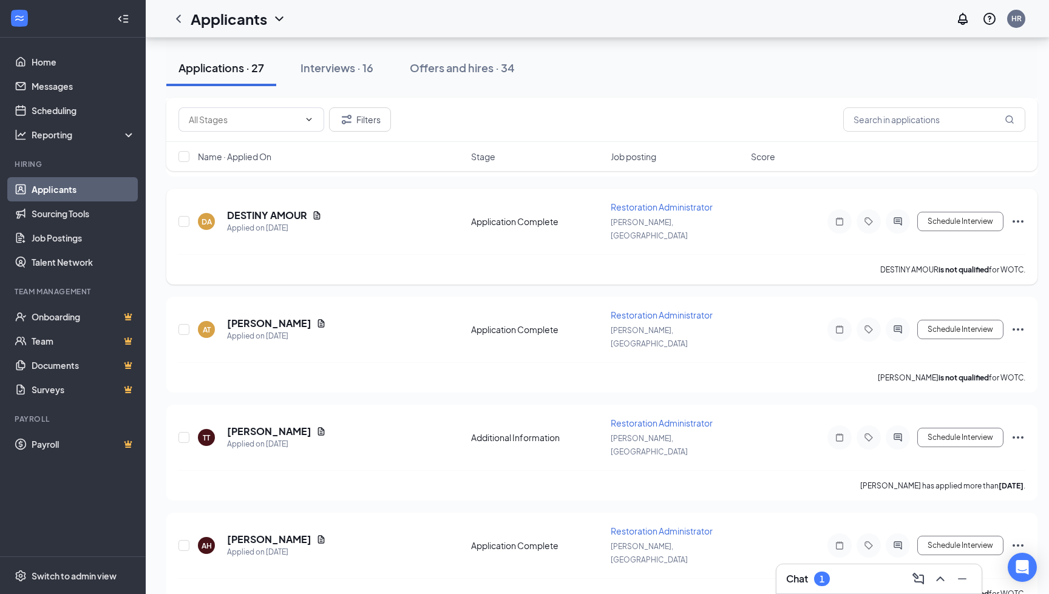
scroll to position [226, 0]
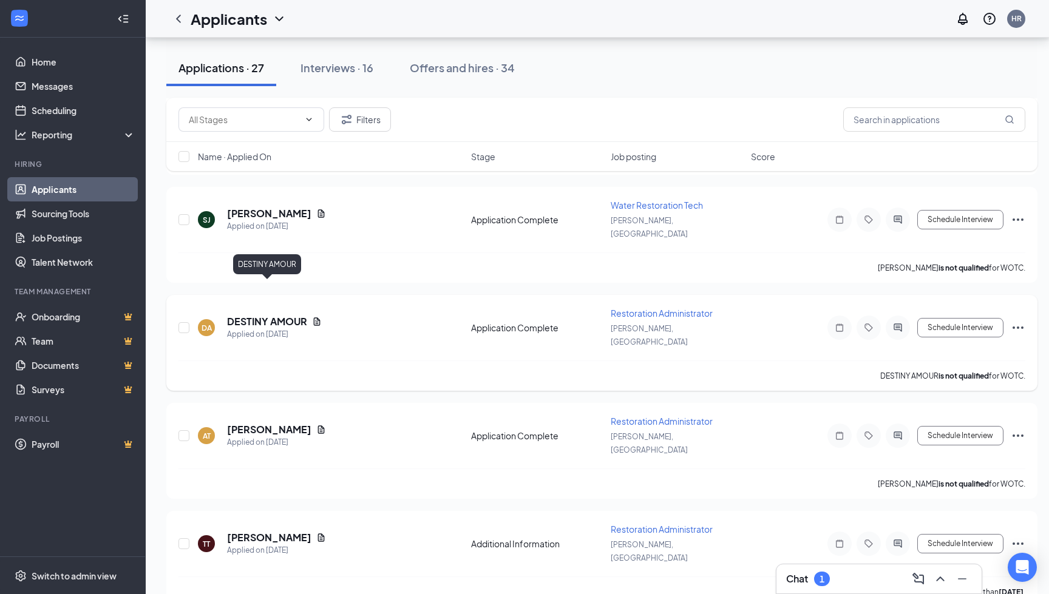
click at [304, 315] on h5 "DESTINY AMOUR" at bounding box center [267, 321] width 80 height 13
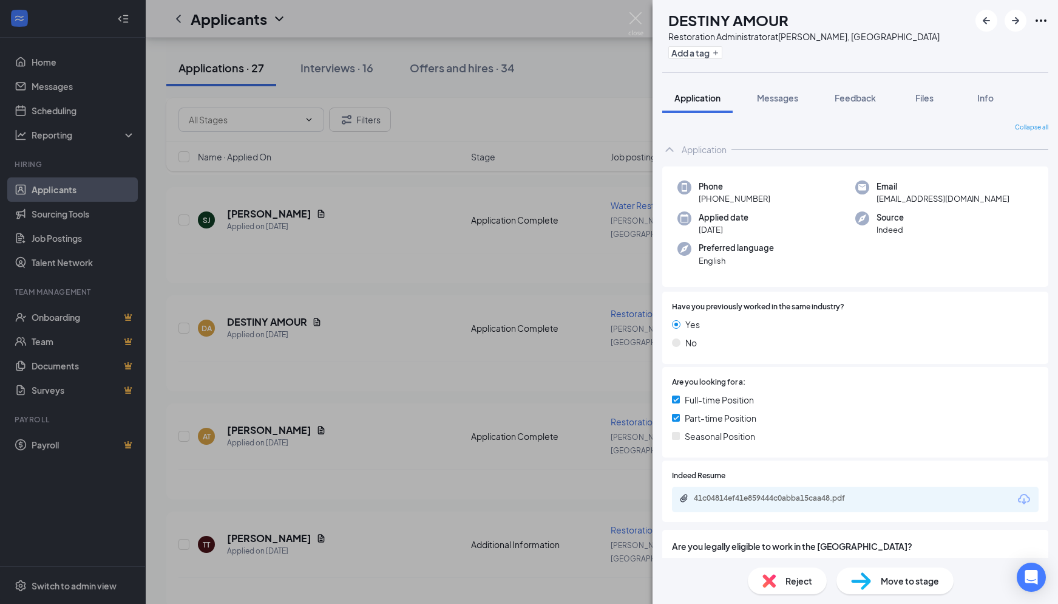
click at [1007, 497] on div "41c04814ef41e859444c0abba15caa48.pdf" at bounding box center [855, 499] width 367 height 26
click at [1017, 497] on icon "Download" at bounding box center [1024, 499] width 15 height 15
click at [434, 80] on div "DA DESTINY AMOUR Restoration Administrator at Hayden, ID Add a tag Application …" at bounding box center [529, 302] width 1058 height 604
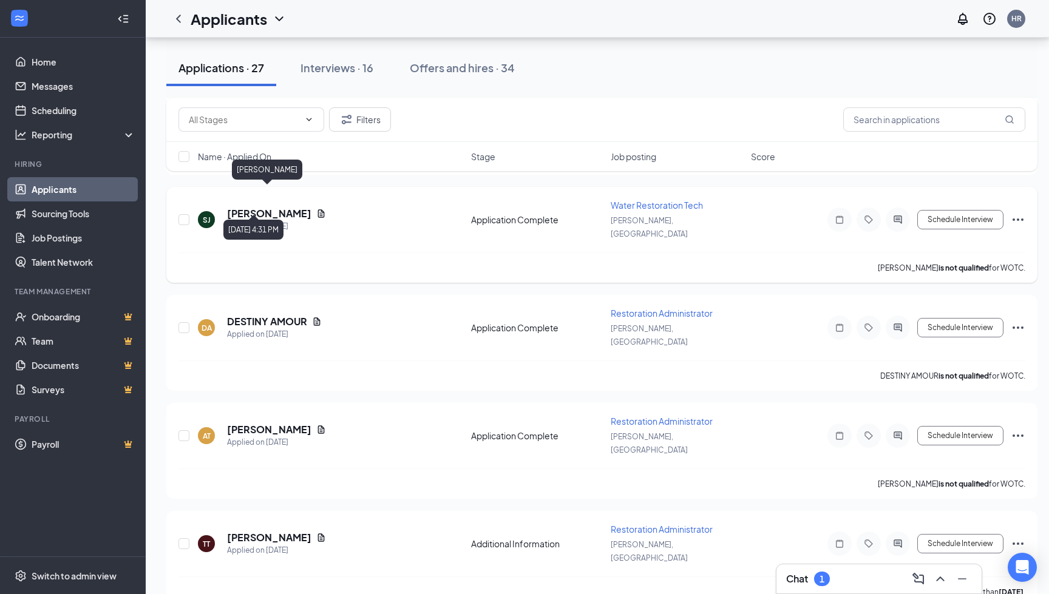
click at [276, 207] on h5 "[PERSON_NAME]" at bounding box center [269, 213] width 84 height 13
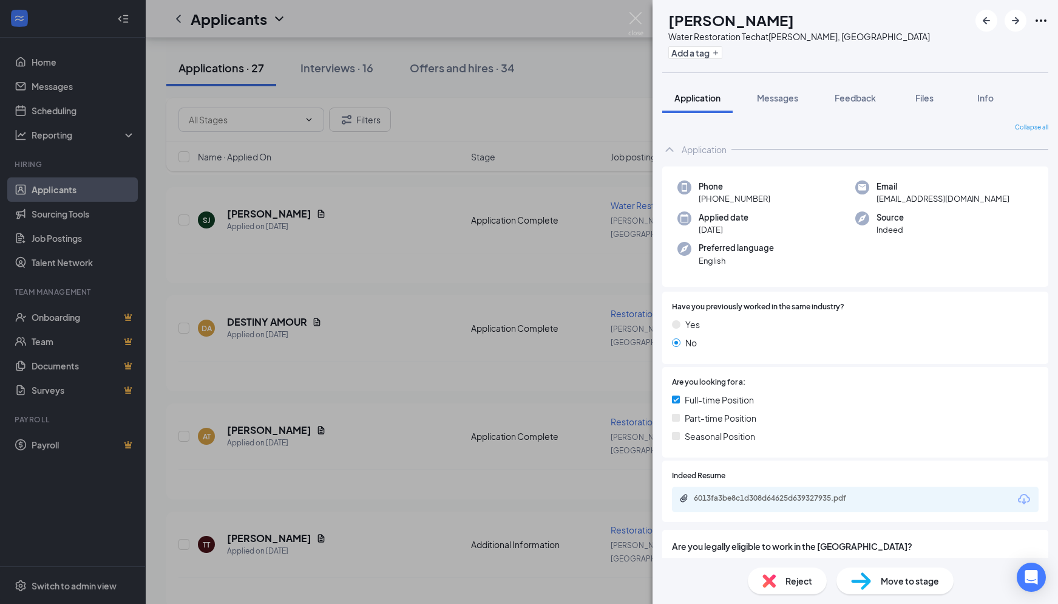
click at [1017, 499] on icon "Download" at bounding box center [1024, 499] width 15 height 15
click at [262, 230] on div "SJ Shamika James Water Restoration Tech at Hayden, ID Add a tag Application Mes…" at bounding box center [529, 302] width 1058 height 604
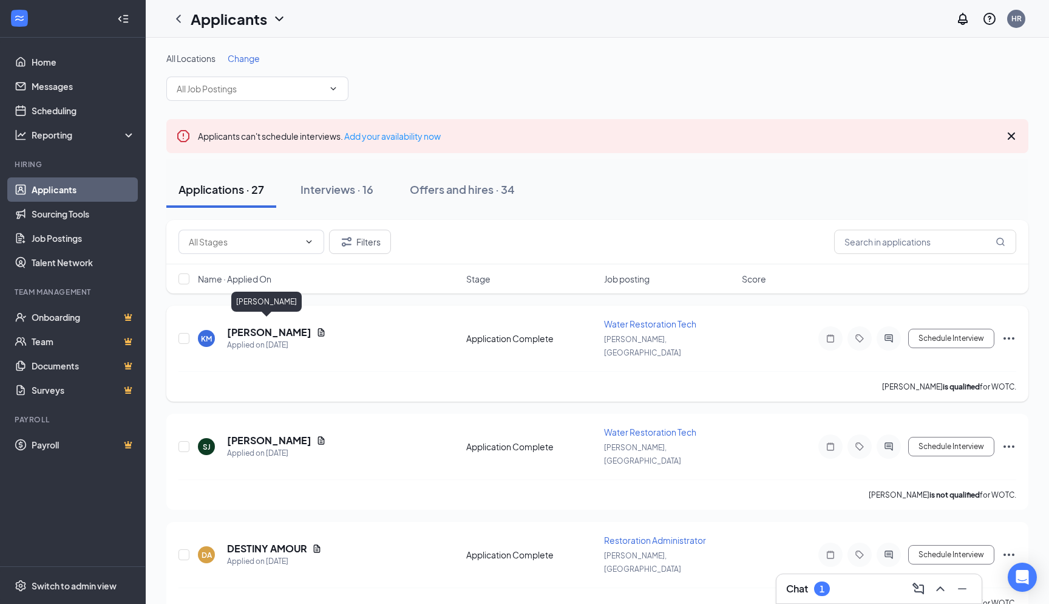
click at [283, 325] on h5 "[PERSON_NAME]" at bounding box center [269, 331] width 84 height 13
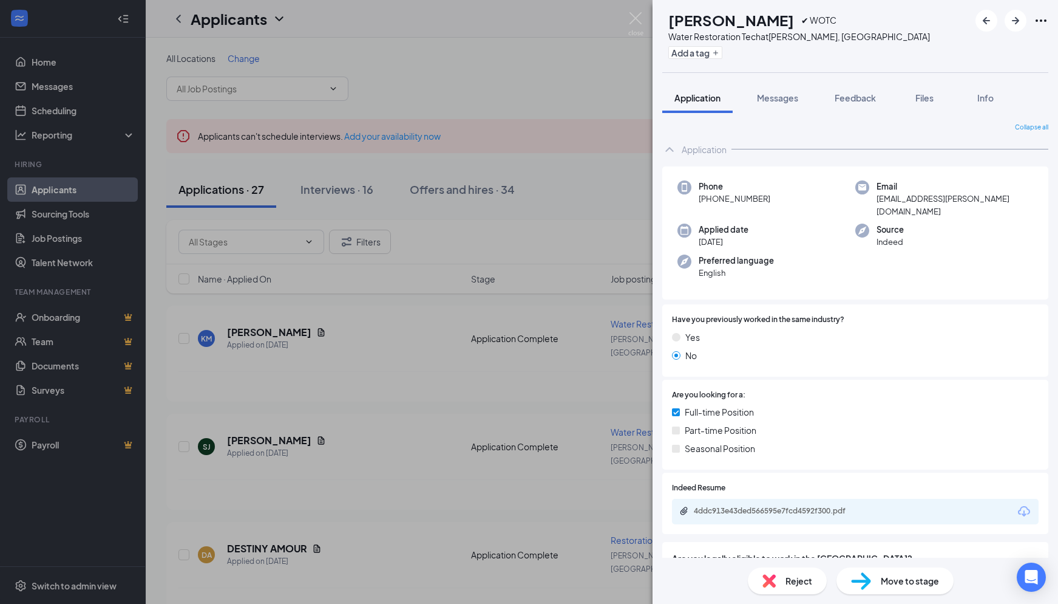
click at [1018, 506] on icon "Download" at bounding box center [1024, 511] width 12 height 10
drag, startPoint x: 639, startPoint y: 18, endPoint x: 427, endPoint y: 20, distance: 212.5
click at [639, 17] on img at bounding box center [635, 24] width 15 height 24
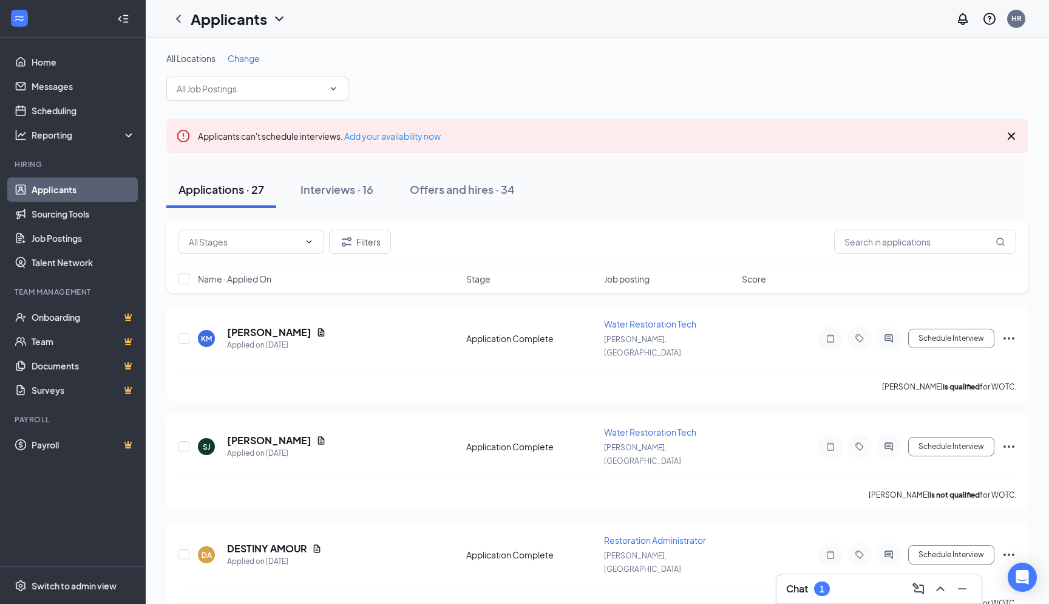
click at [43, 191] on link "Applicants" at bounding box center [84, 189] width 104 height 24
